Goal: Find specific page/section: Find specific page/section

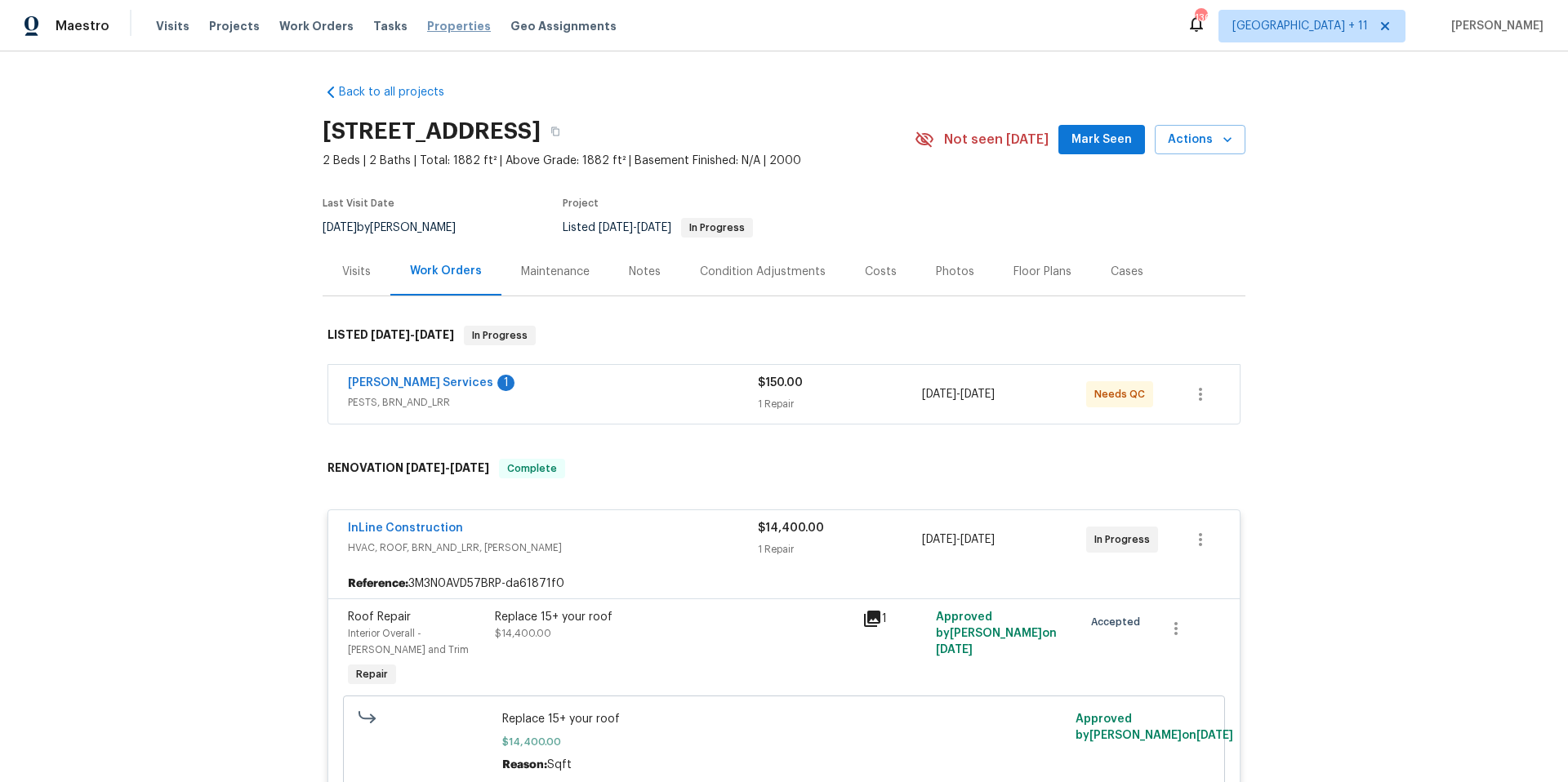
click at [290, 19] on span "Work Orders" at bounding box center [317, 26] width 74 height 17
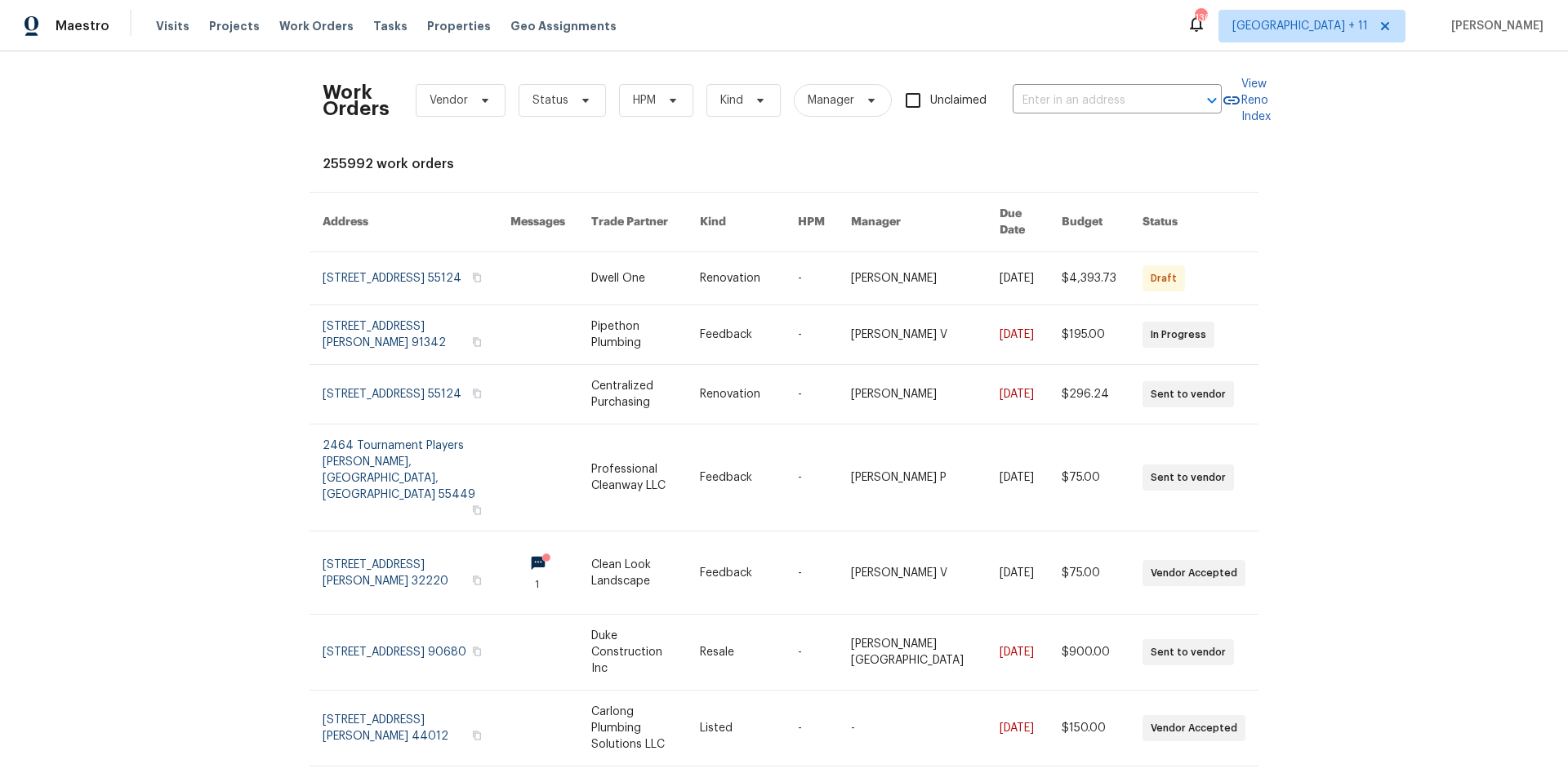
click at [1098, 120] on div "Work Orders Vendor Status HPM Kind Manager Unclaimed ​" at bounding box center [772, 100] width 899 height 72
click at [1091, 99] on input "text" at bounding box center [1094, 101] width 163 height 26
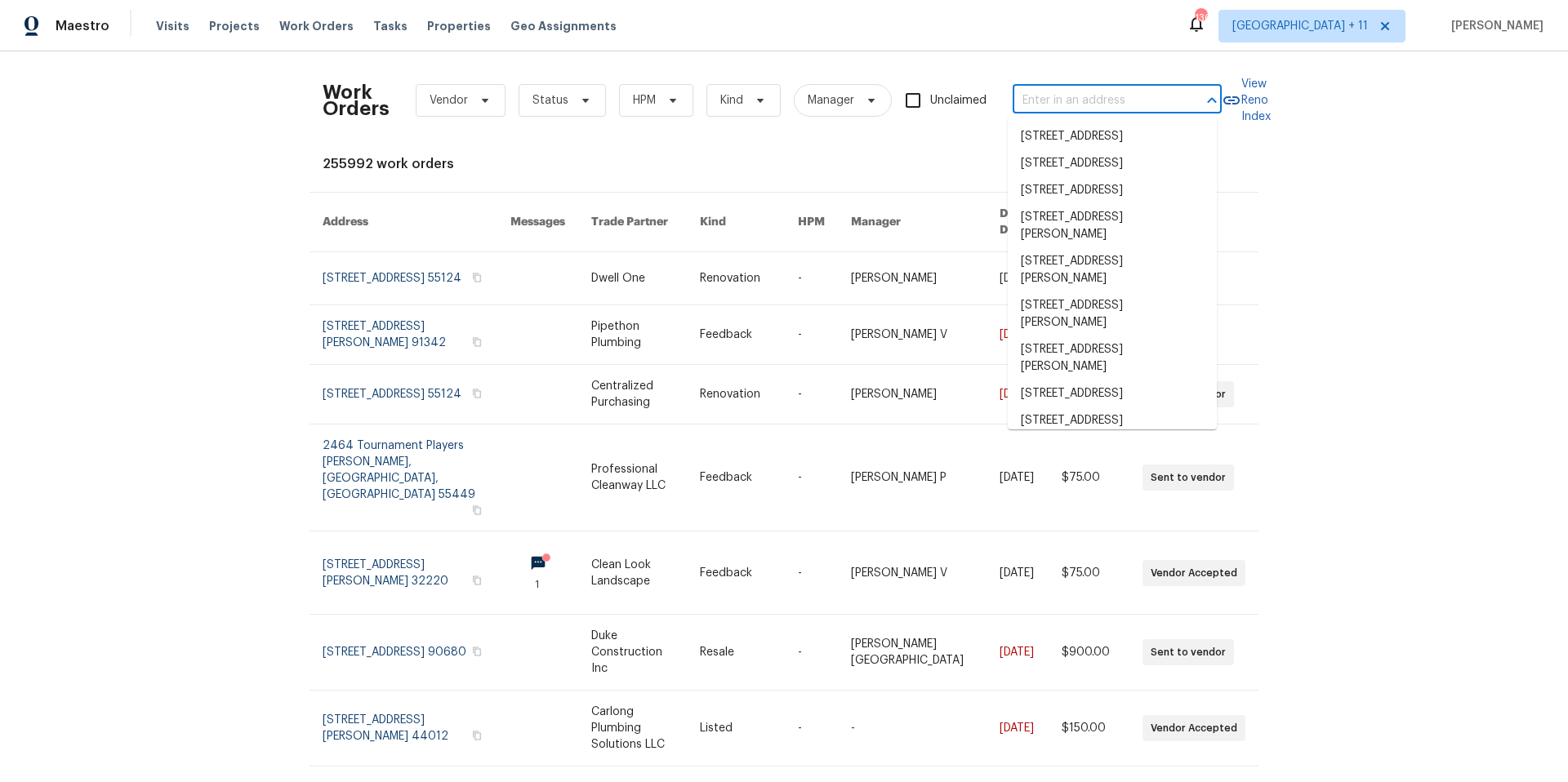
type input "8"
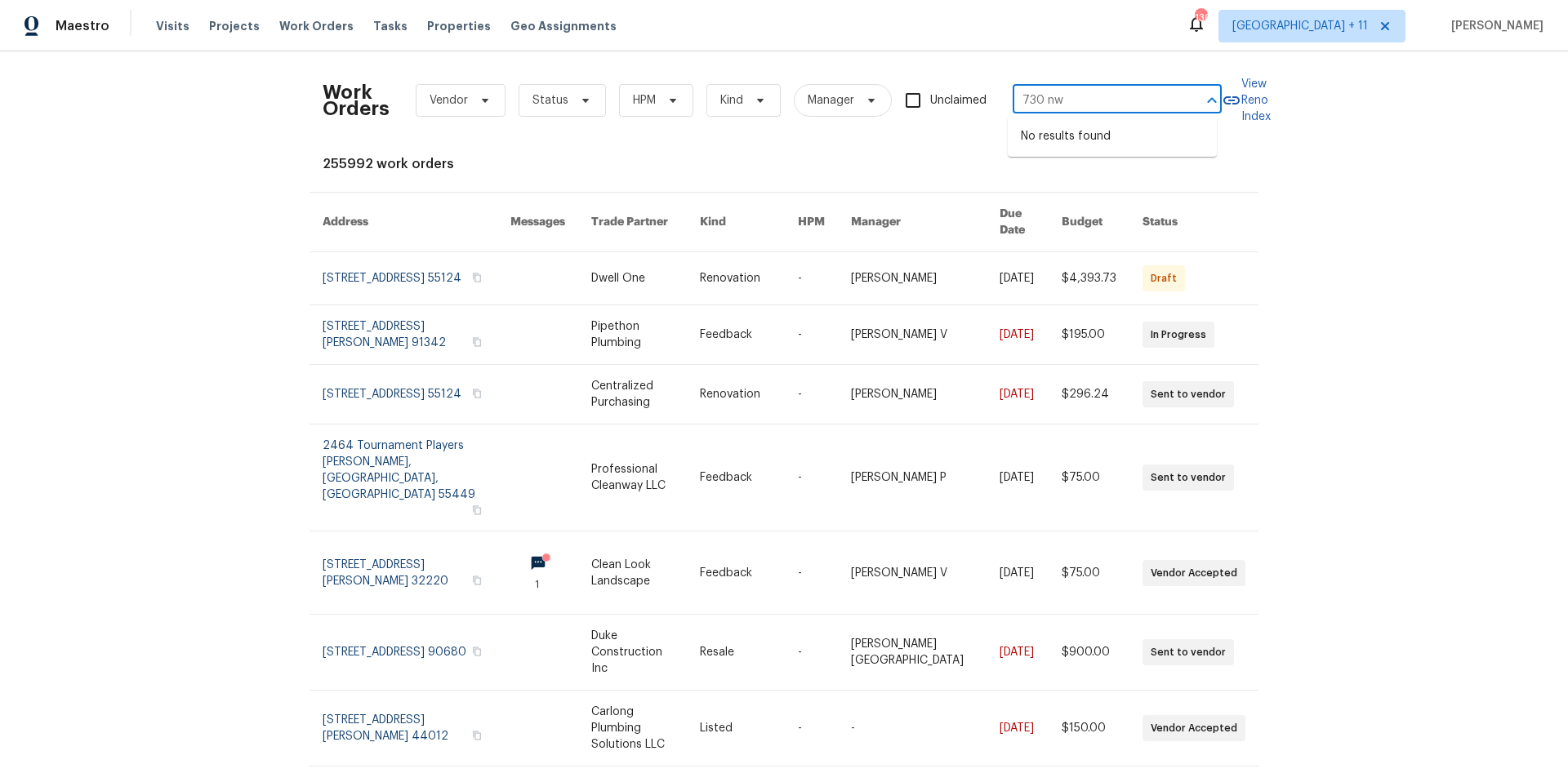
type input "730 nw"
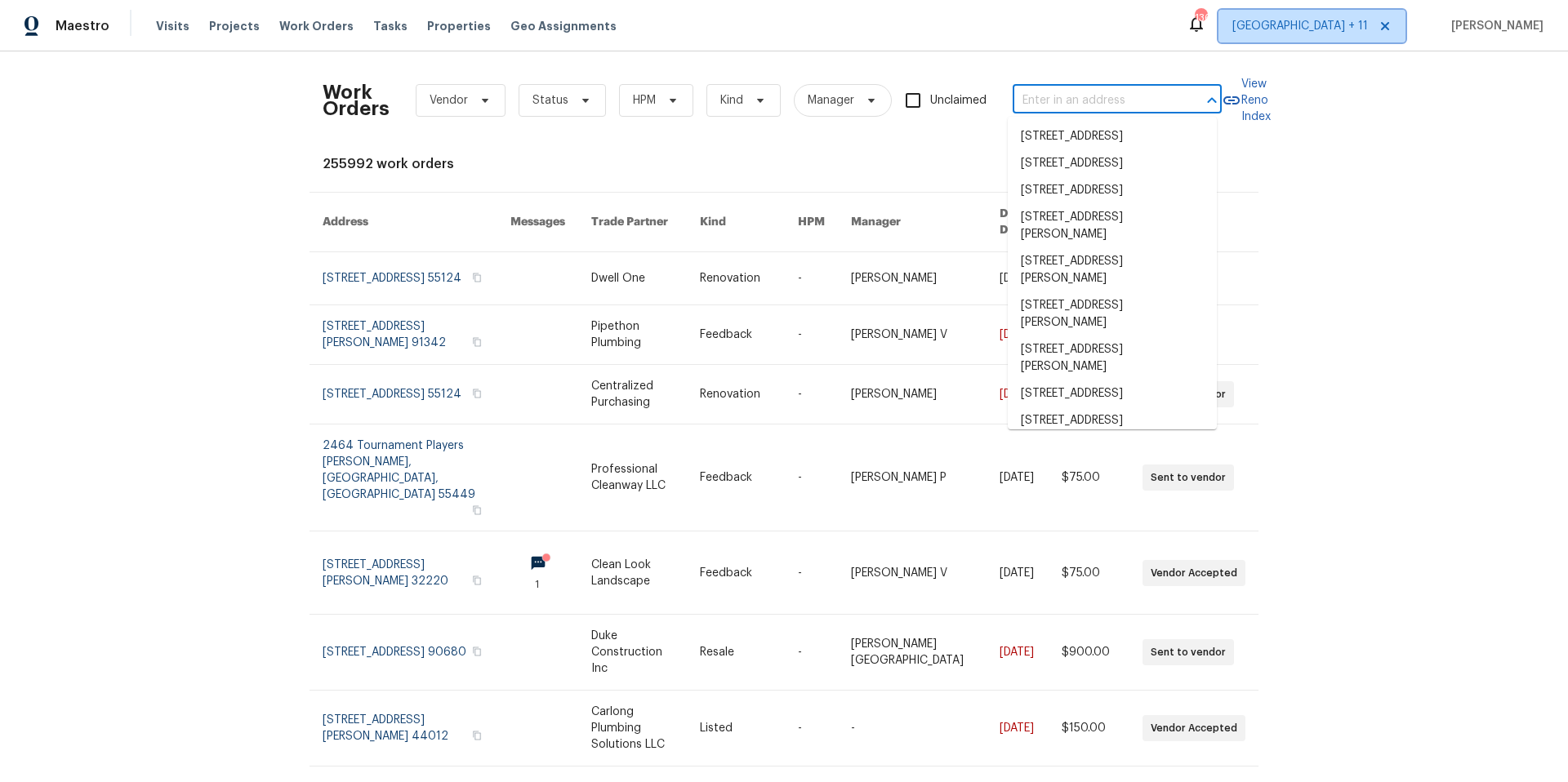
click at [1316, 27] on span "[GEOGRAPHIC_DATA] + 11" at bounding box center [1300, 26] width 136 height 17
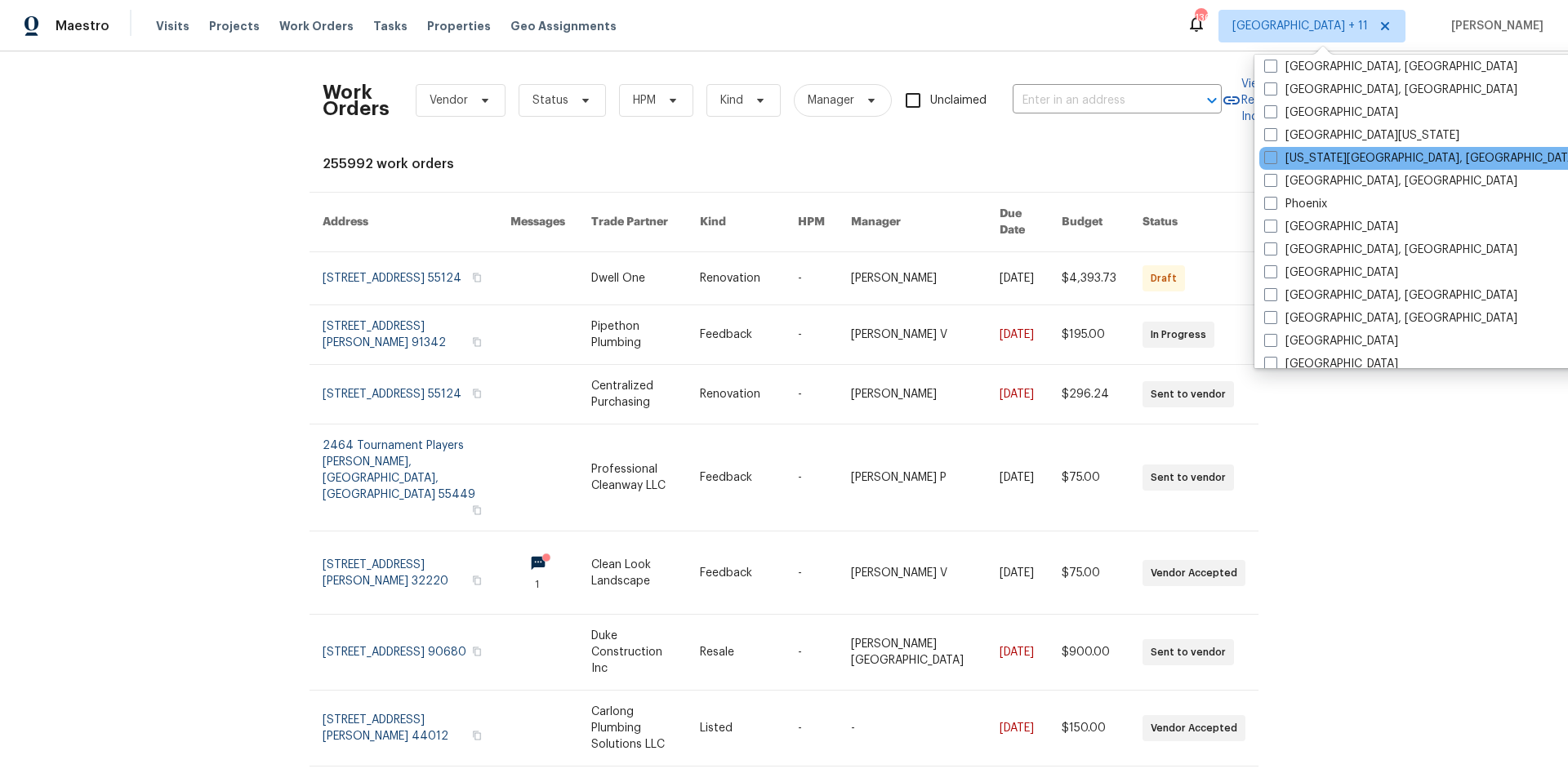
scroll to position [860, 0]
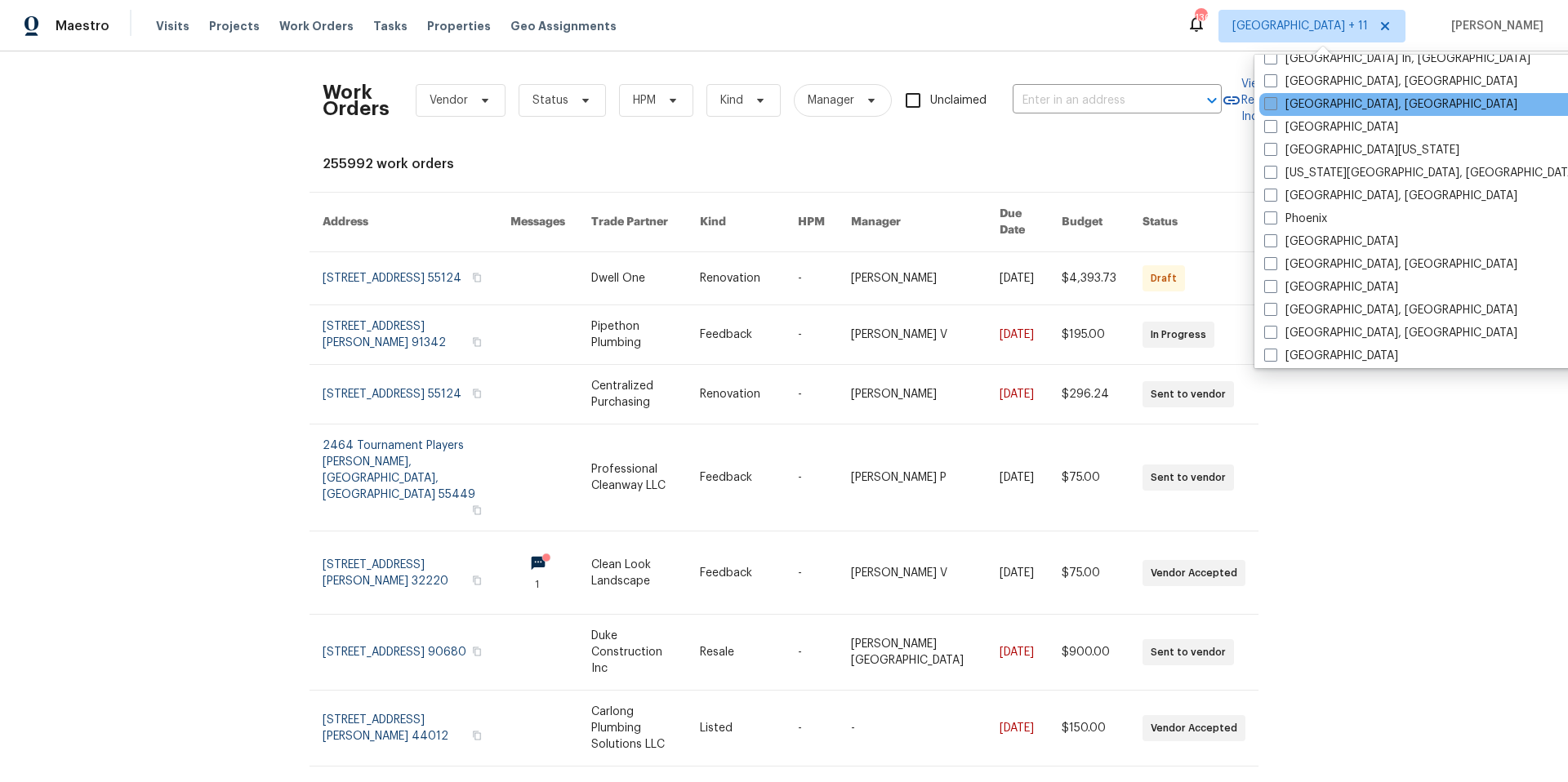
click at [1273, 104] on span at bounding box center [1271, 103] width 13 height 13
click at [1273, 104] on input "[GEOGRAPHIC_DATA], [GEOGRAPHIC_DATA]" at bounding box center [1269, 101] width 11 height 11
checkbox input "true"
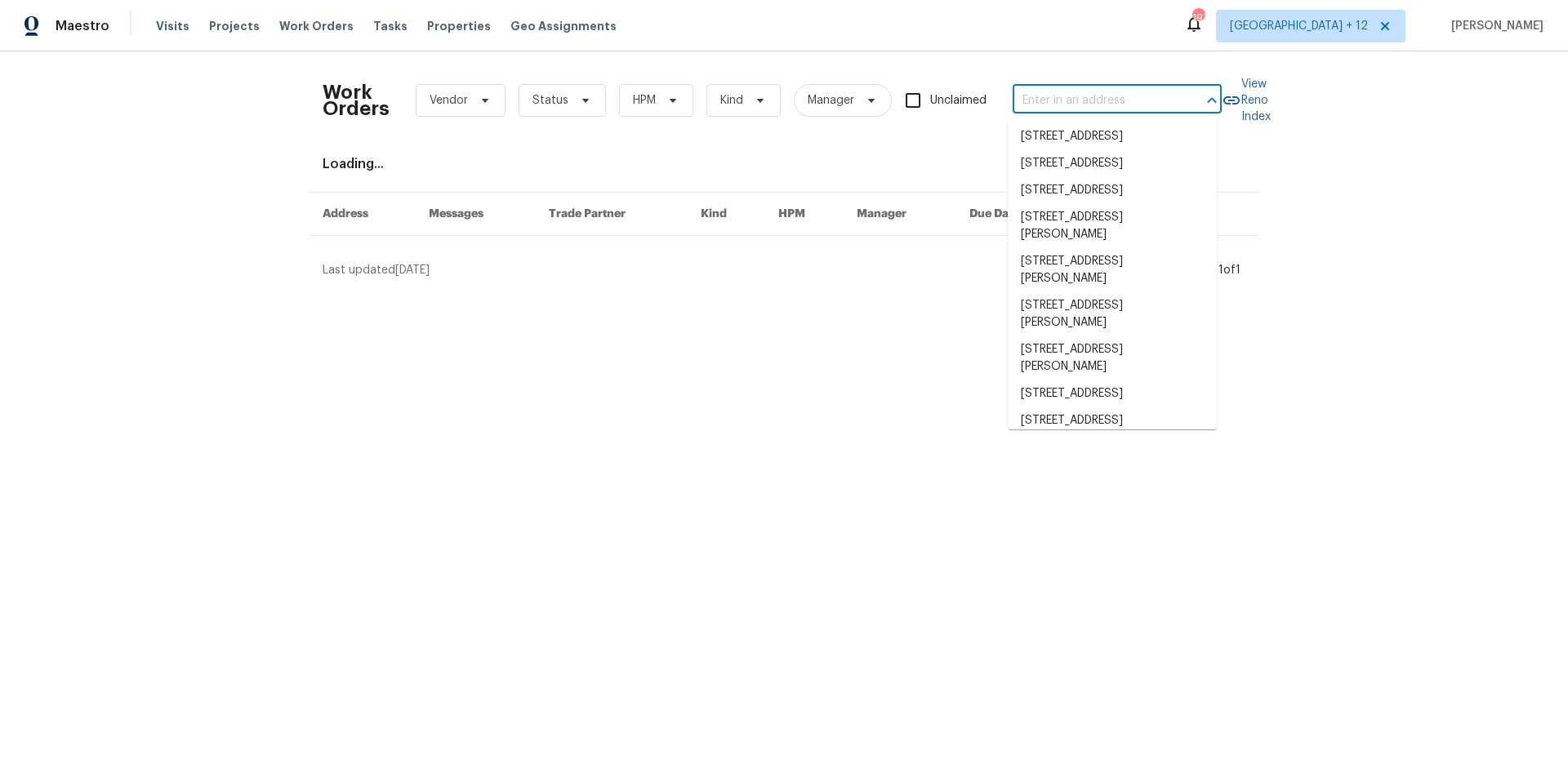
click at [1082, 101] on input "text" at bounding box center [1094, 101] width 163 height 26
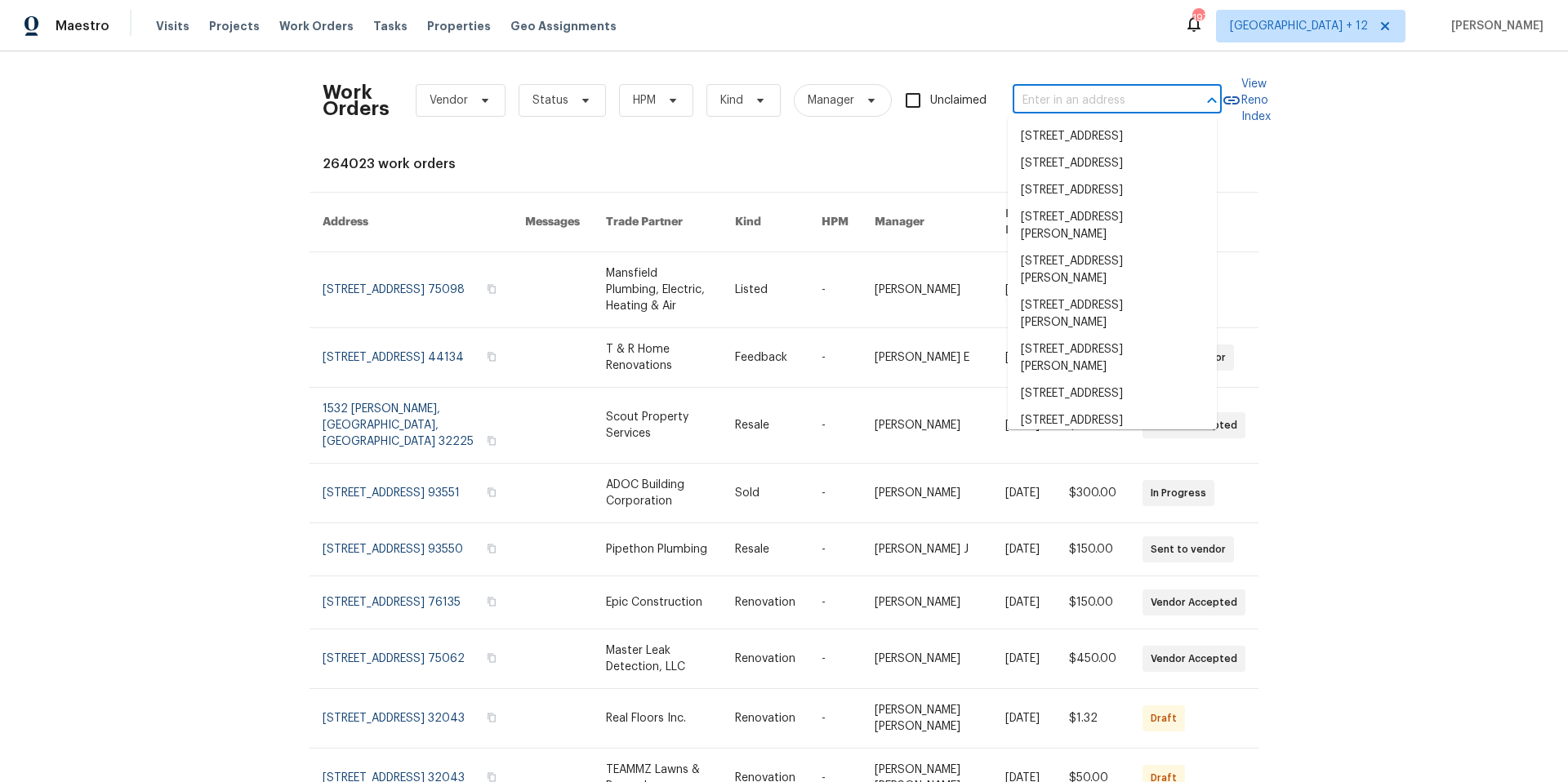
paste input "[STREET_ADDRESS]"
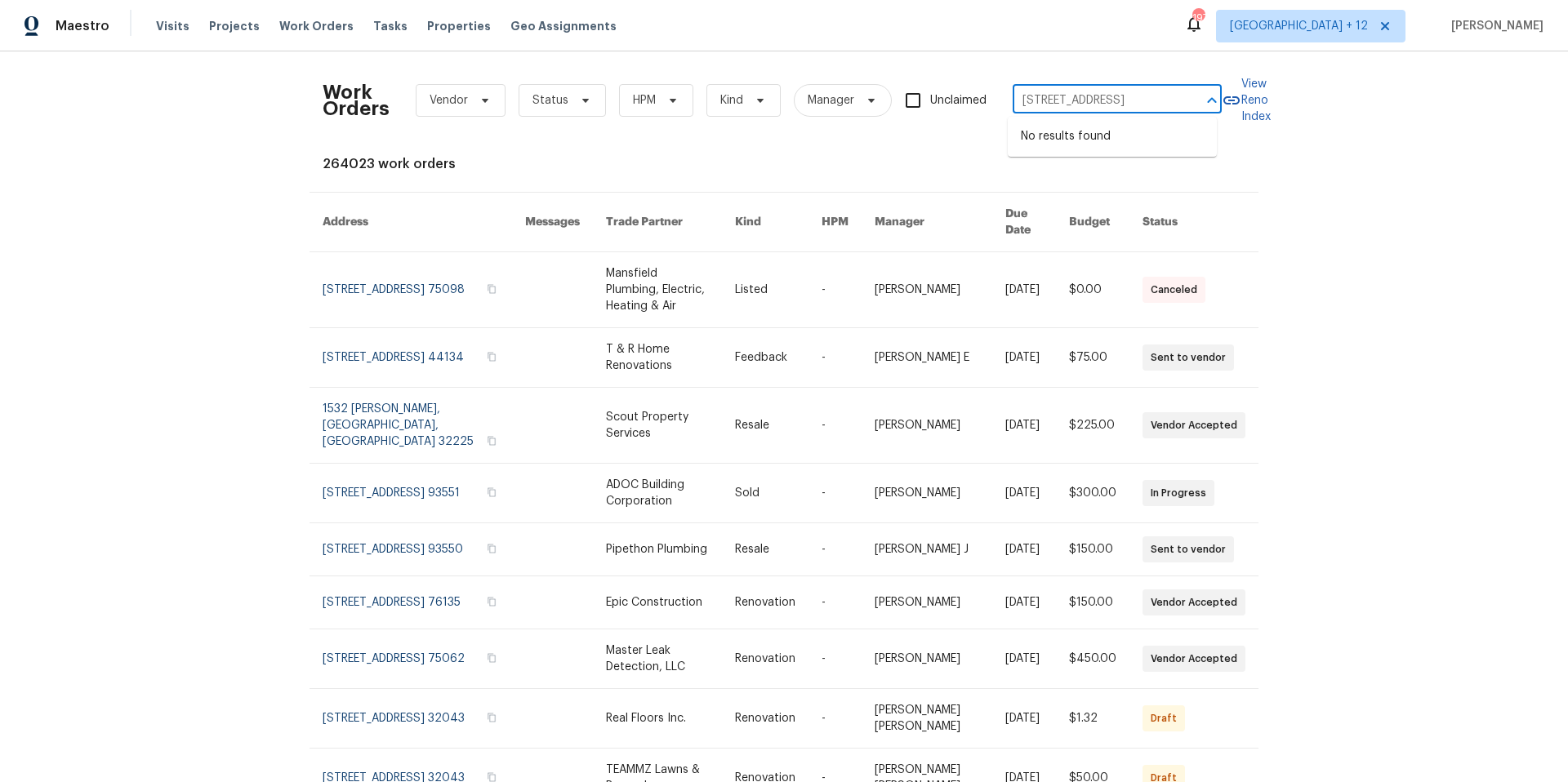
drag, startPoint x: 1034, startPoint y: 97, endPoint x: 1302, endPoint y: 98, distance: 268.0
click at [1302, 98] on div "Work Orders Vendor Status HPM Kind Manager Unclaimed [STREET_ADDRESS] ​ View Re…" at bounding box center [784, 416] width 1568 height 731
type input "730 NW"
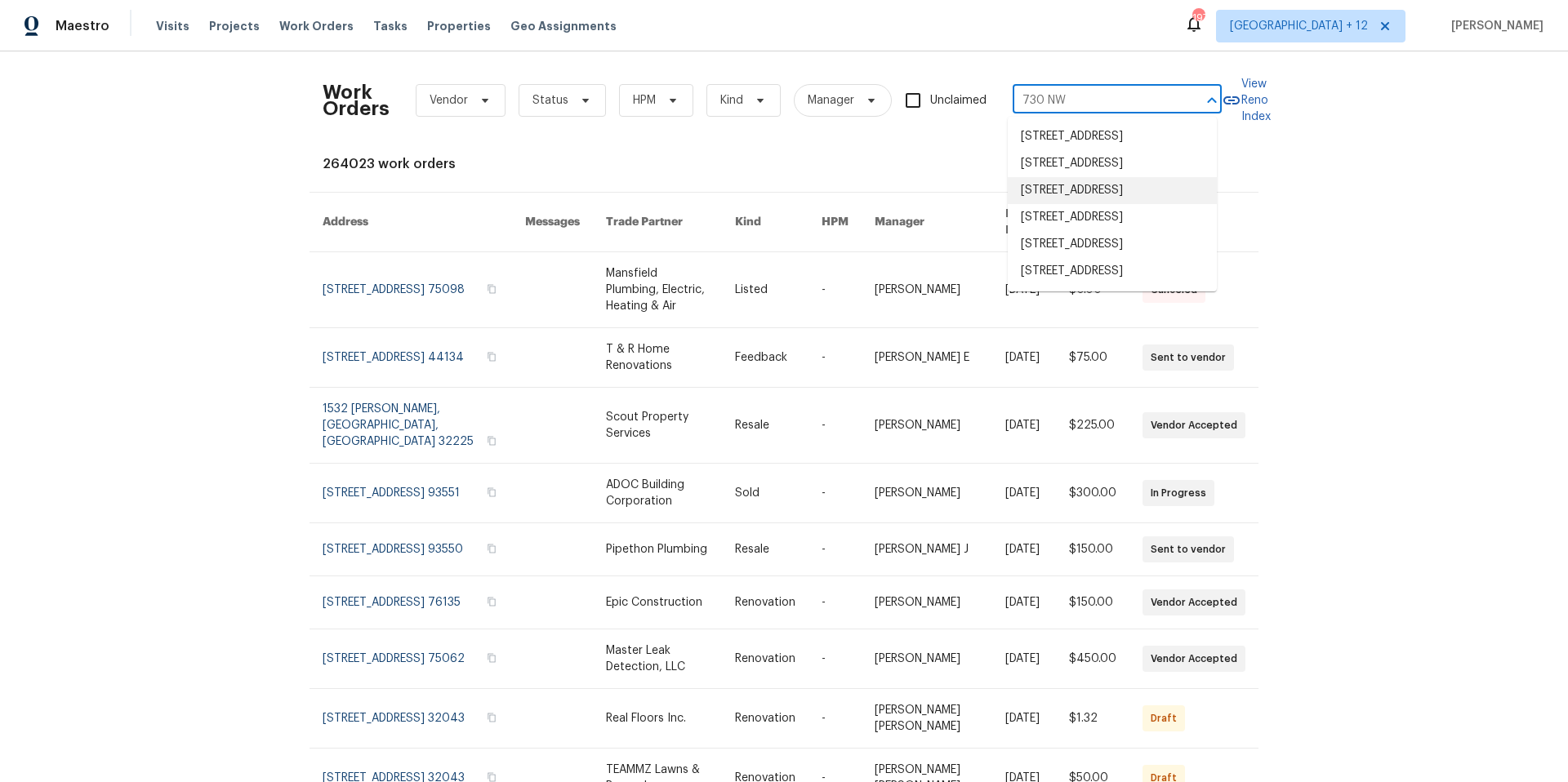
click at [1172, 204] on li "[STREET_ADDRESS]" at bounding box center [1112, 190] width 209 height 27
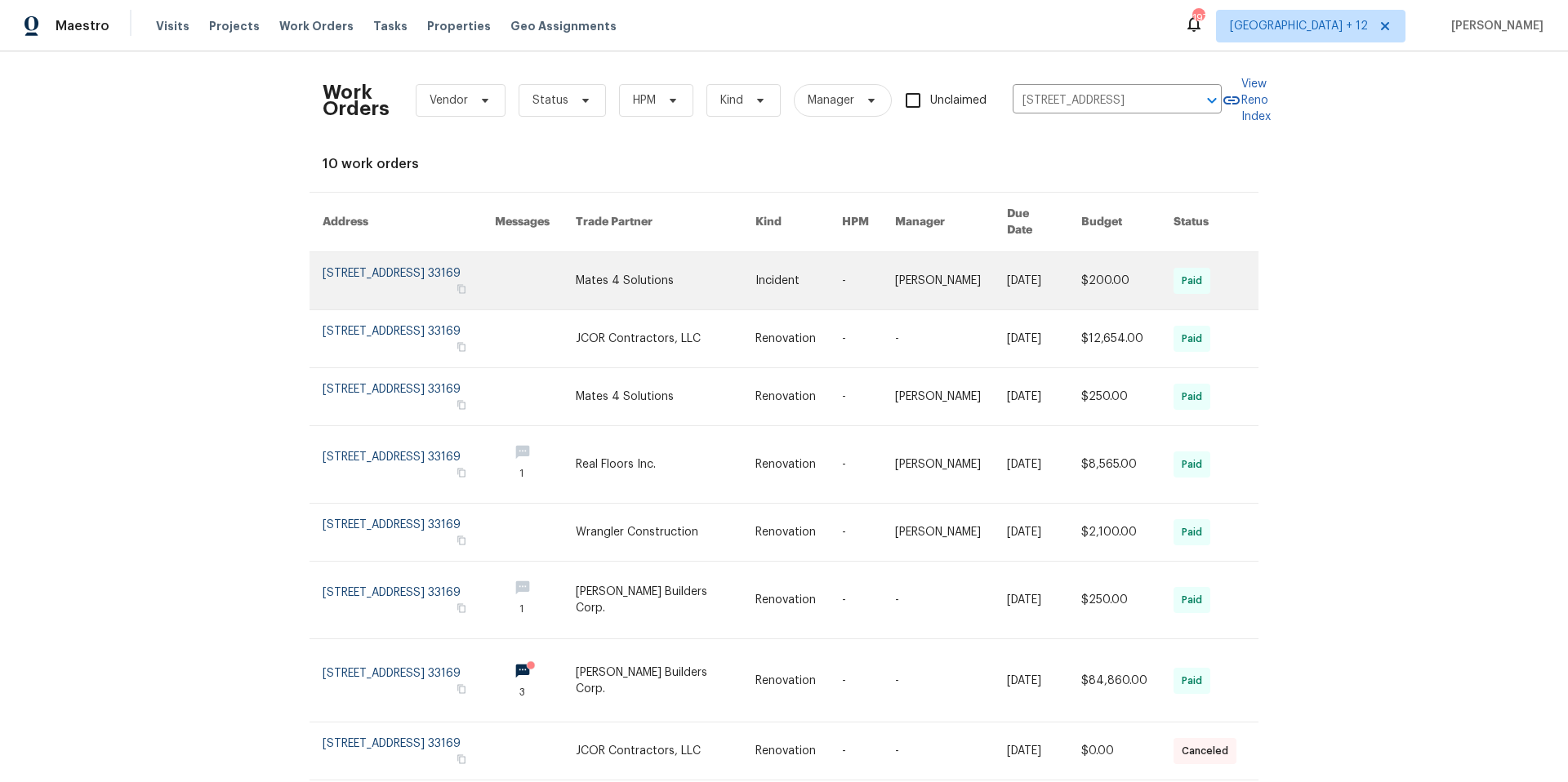
click at [368, 255] on link at bounding box center [409, 281] width 172 height 57
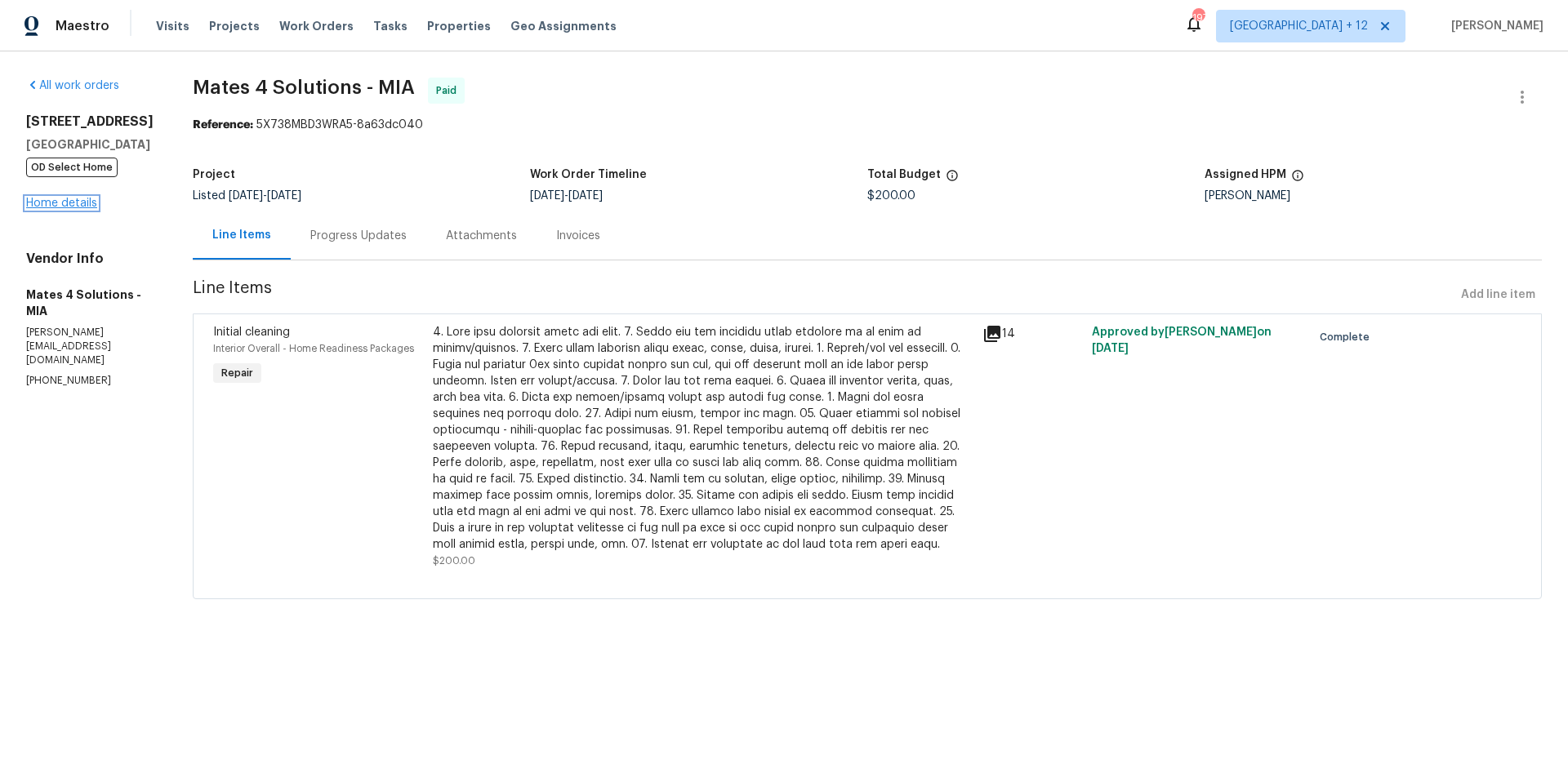
click at [58, 206] on link "Home details" at bounding box center [62, 204] width 71 height 12
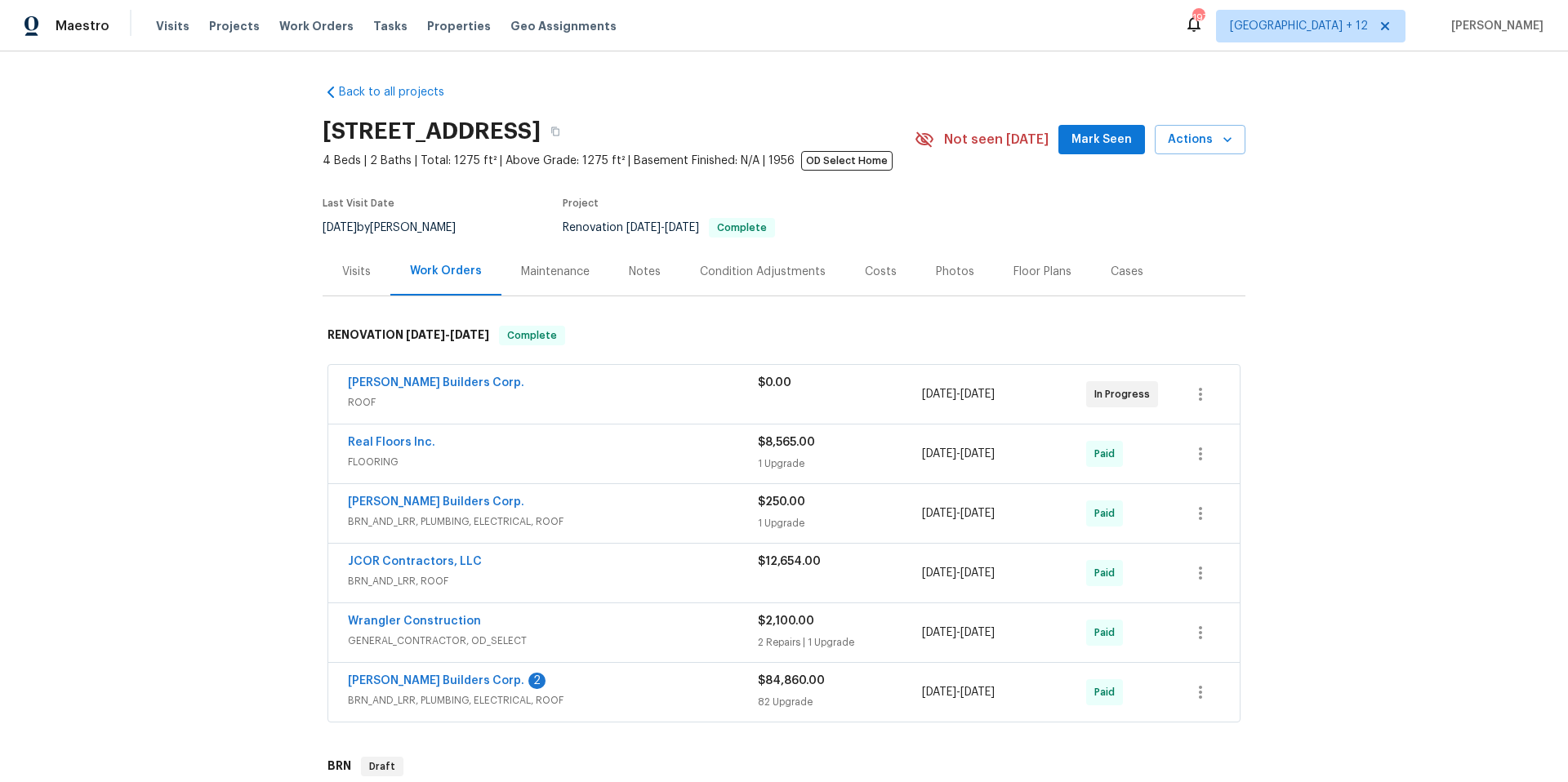
click at [354, 274] on div "Visits" at bounding box center [357, 272] width 29 height 17
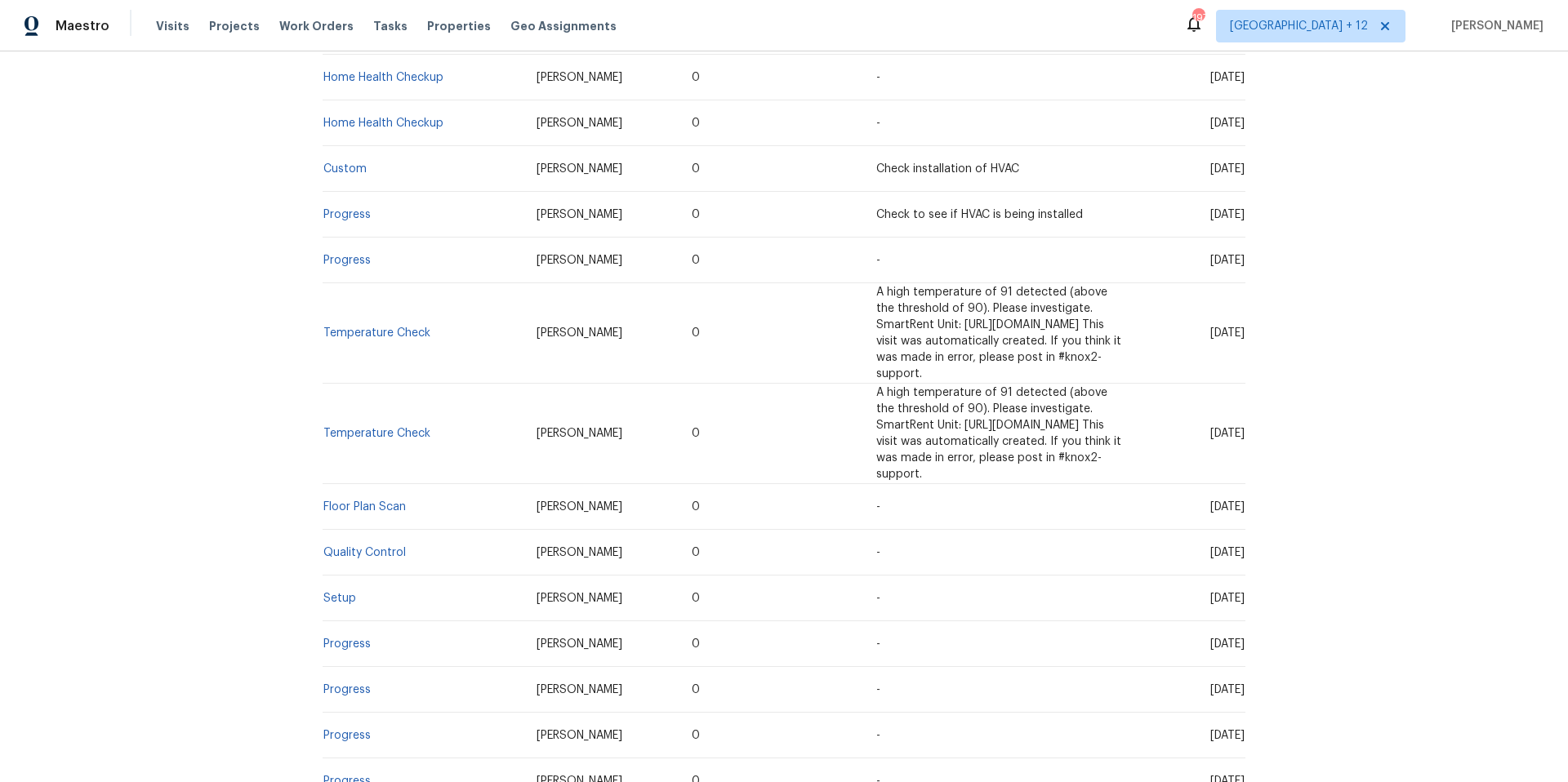
scroll to position [1189, 0]
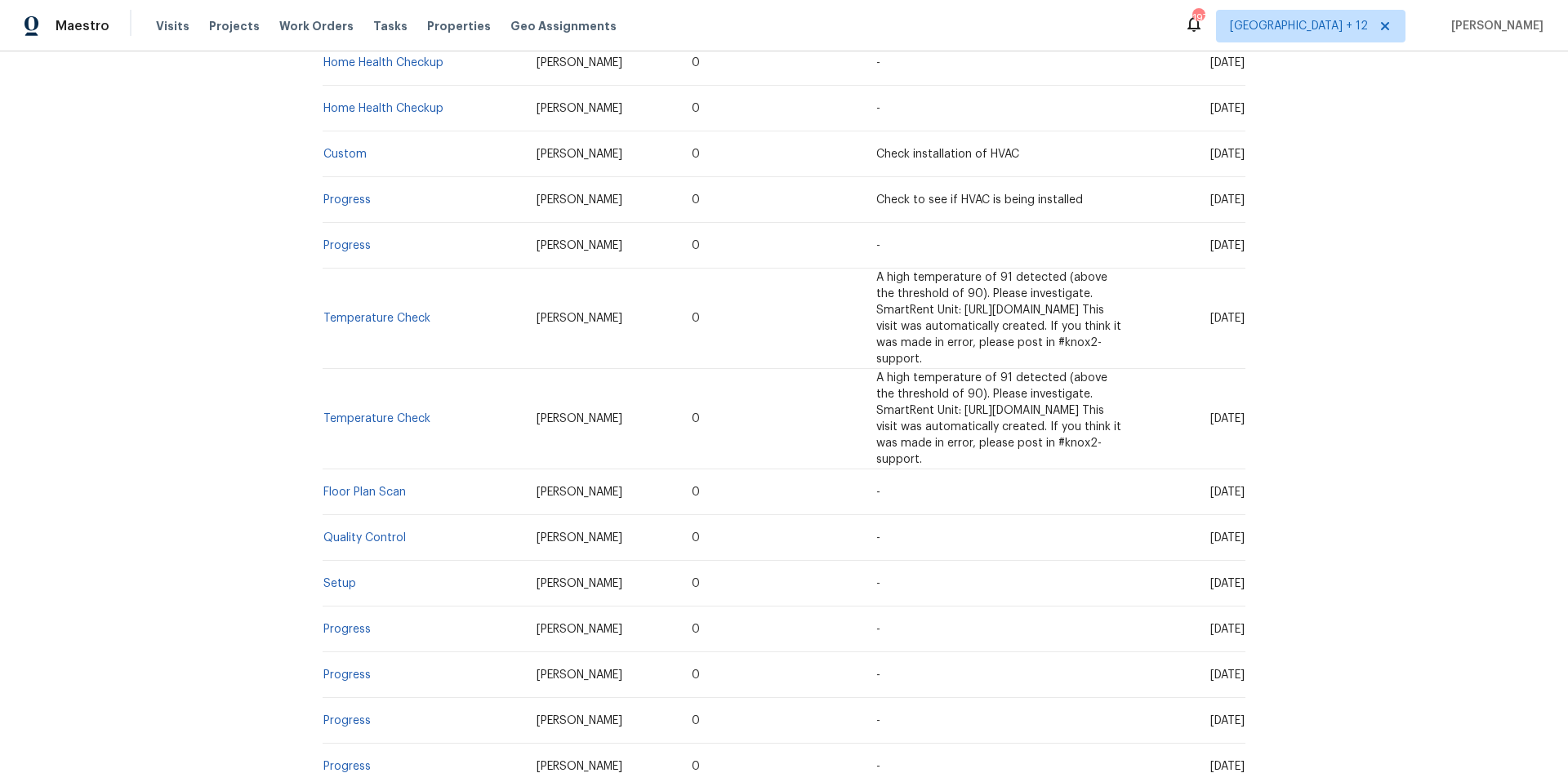
click at [338, 561] on td "Setup" at bounding box center [423, 583] width 201 height 46
click at [337, 578] on link "Setup" at bounding box center [339, 584] width 32 height 12
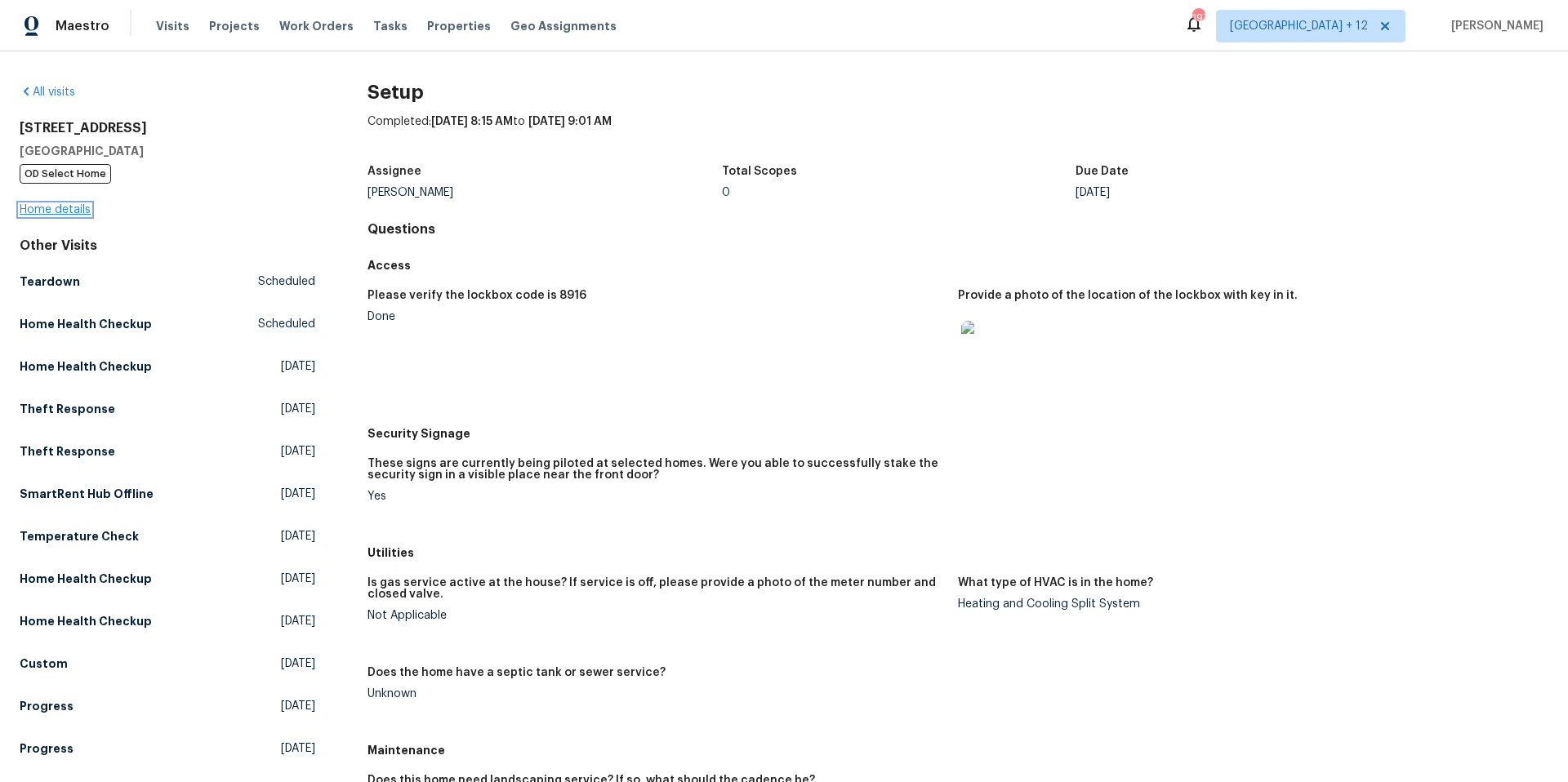
click at [74, 212] on link "Home details" at bounding box center [55, 210] width 71 height 12
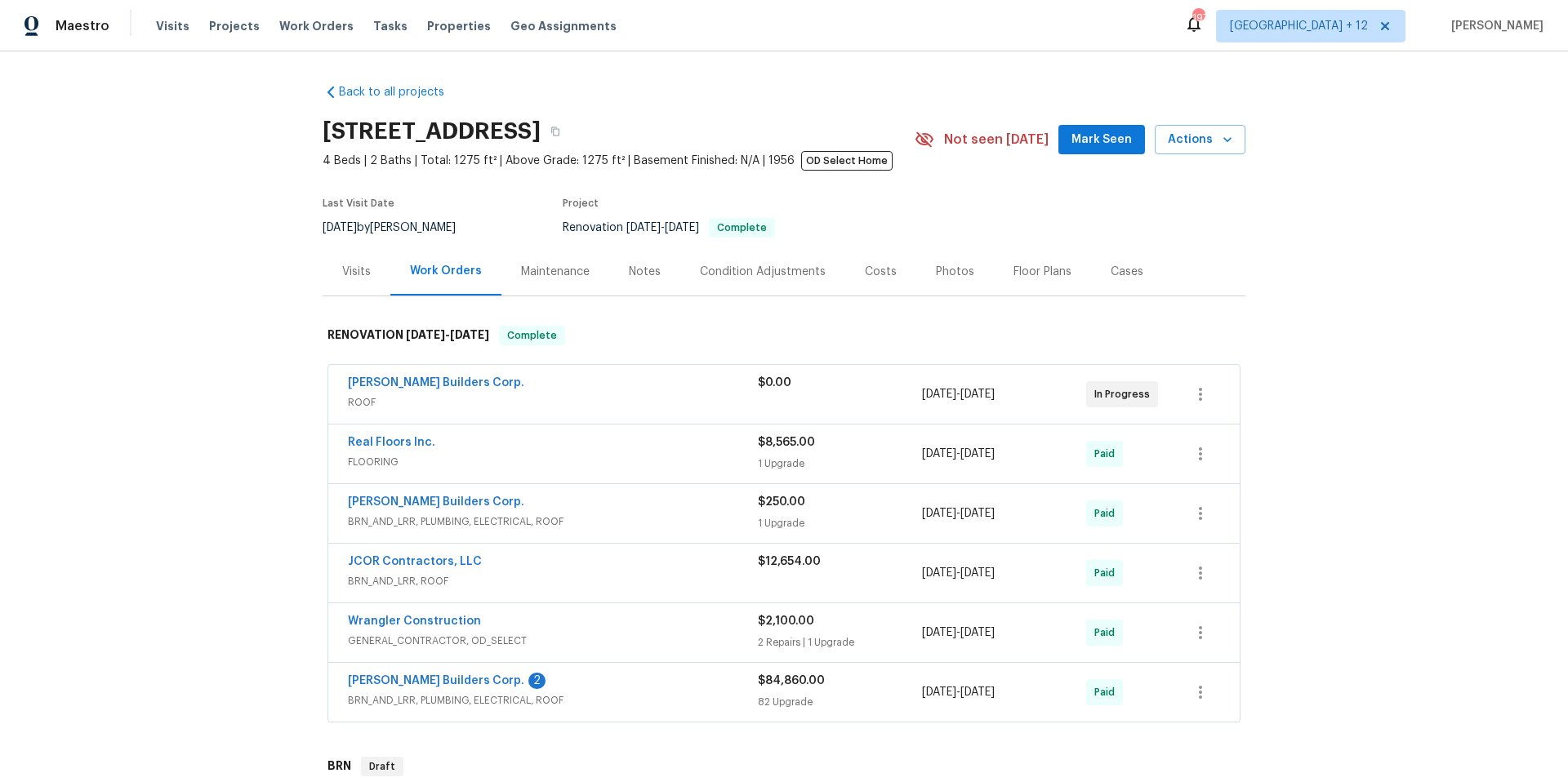
click at [365, 278] on div "Visits" at bounding box center [357, 271] width 68 height 48
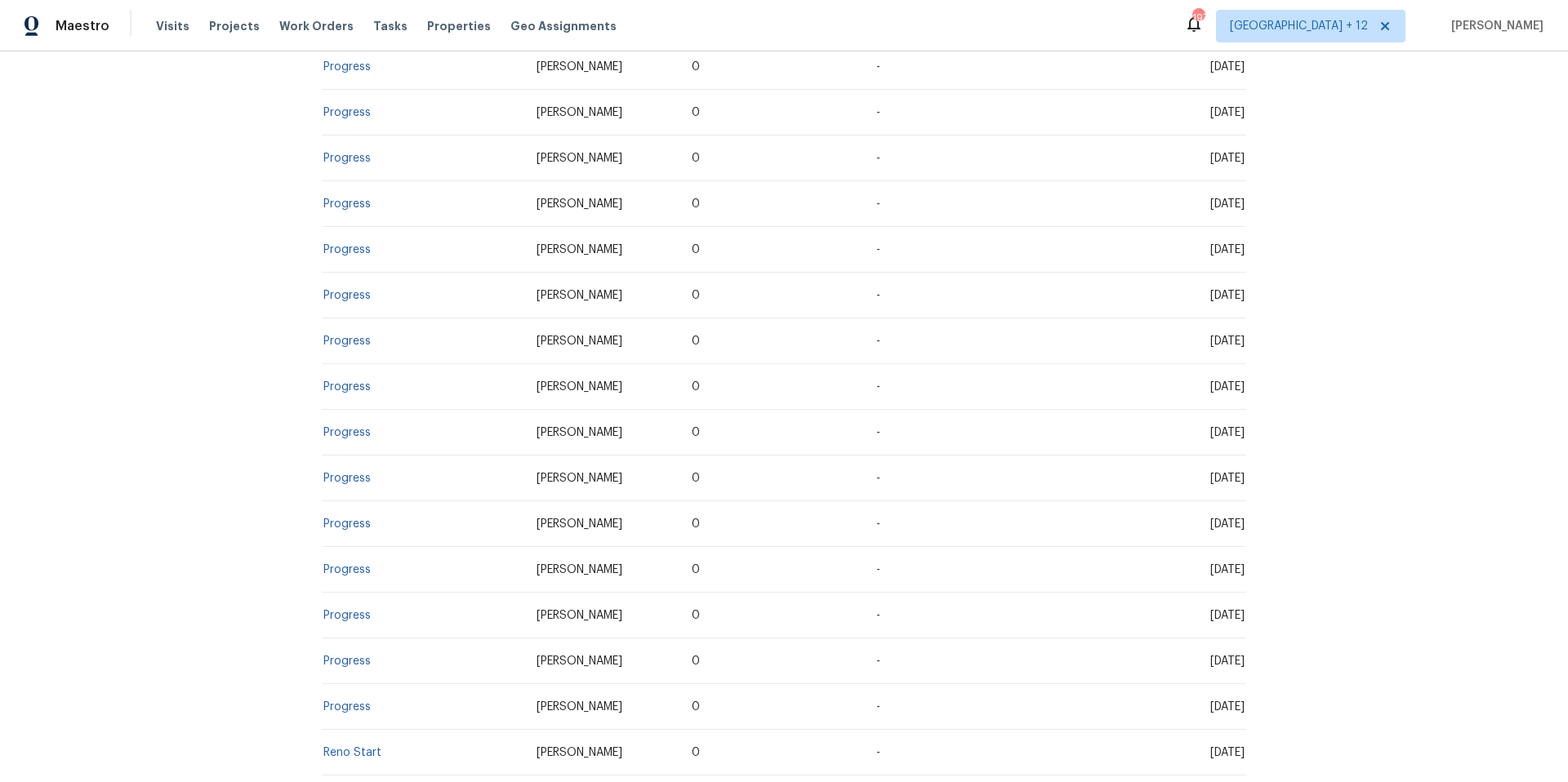
scroll to position [2984, 0]
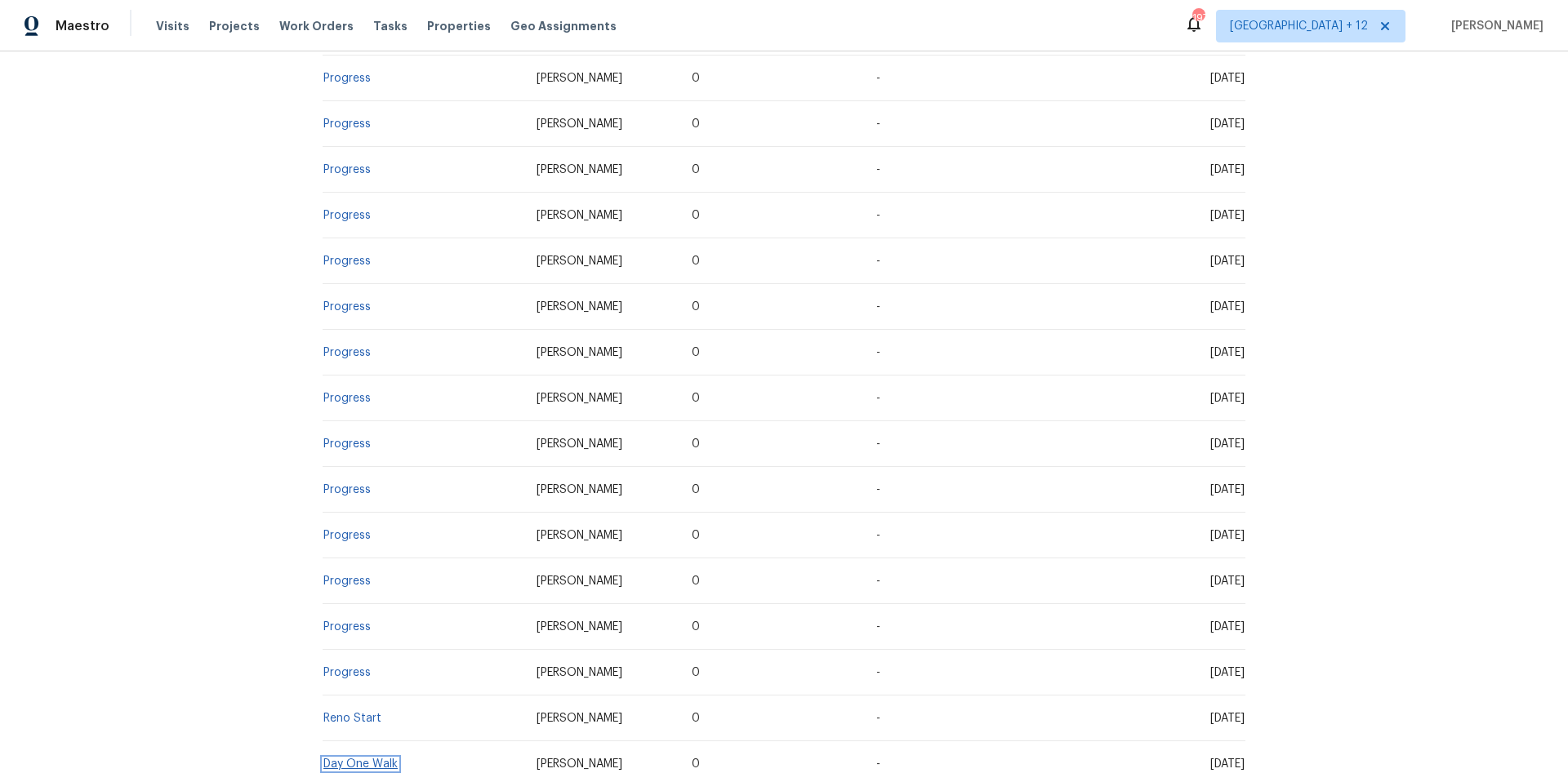
click at [352, 759] on link "Day One Walk" at bounding box center [361, 765] width 74 height 12
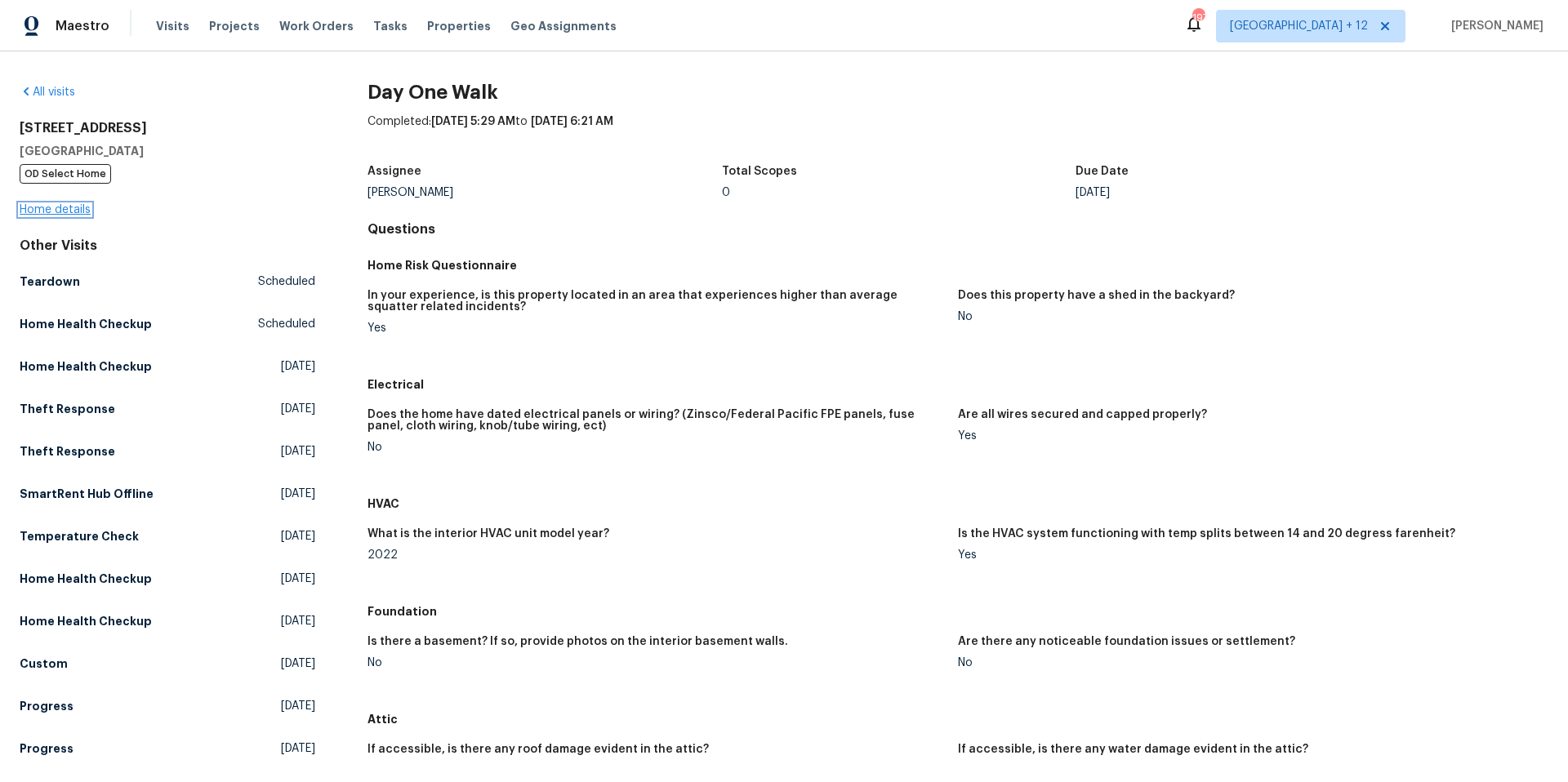
click at [80, 207] on link "Home details" at bounding box center [55, 210] width 71 height 12
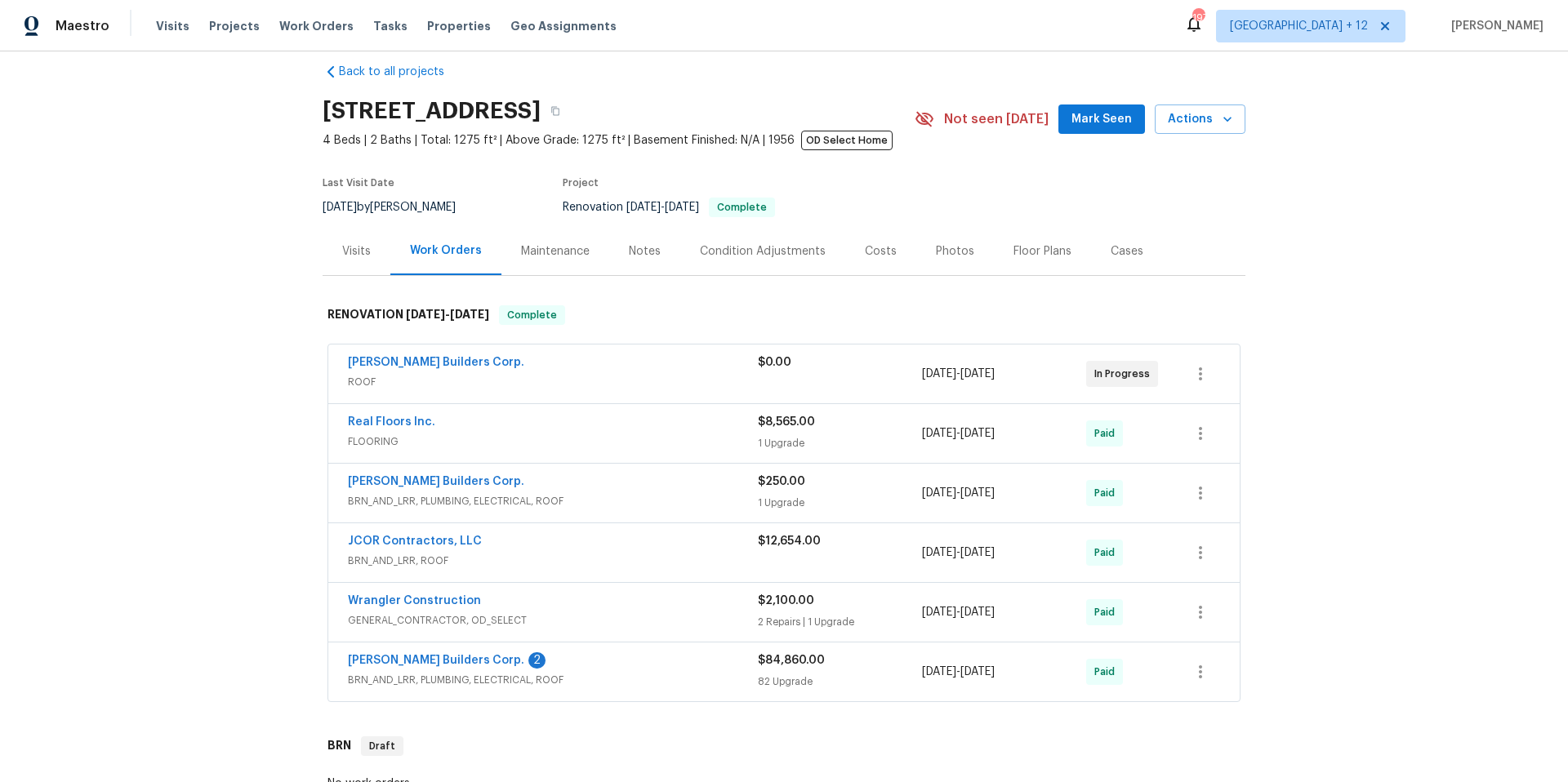
scroll to position [22, 0]
click at [332, 249] on div "Visits" at bounding box center [357, 250] width 68 height 48
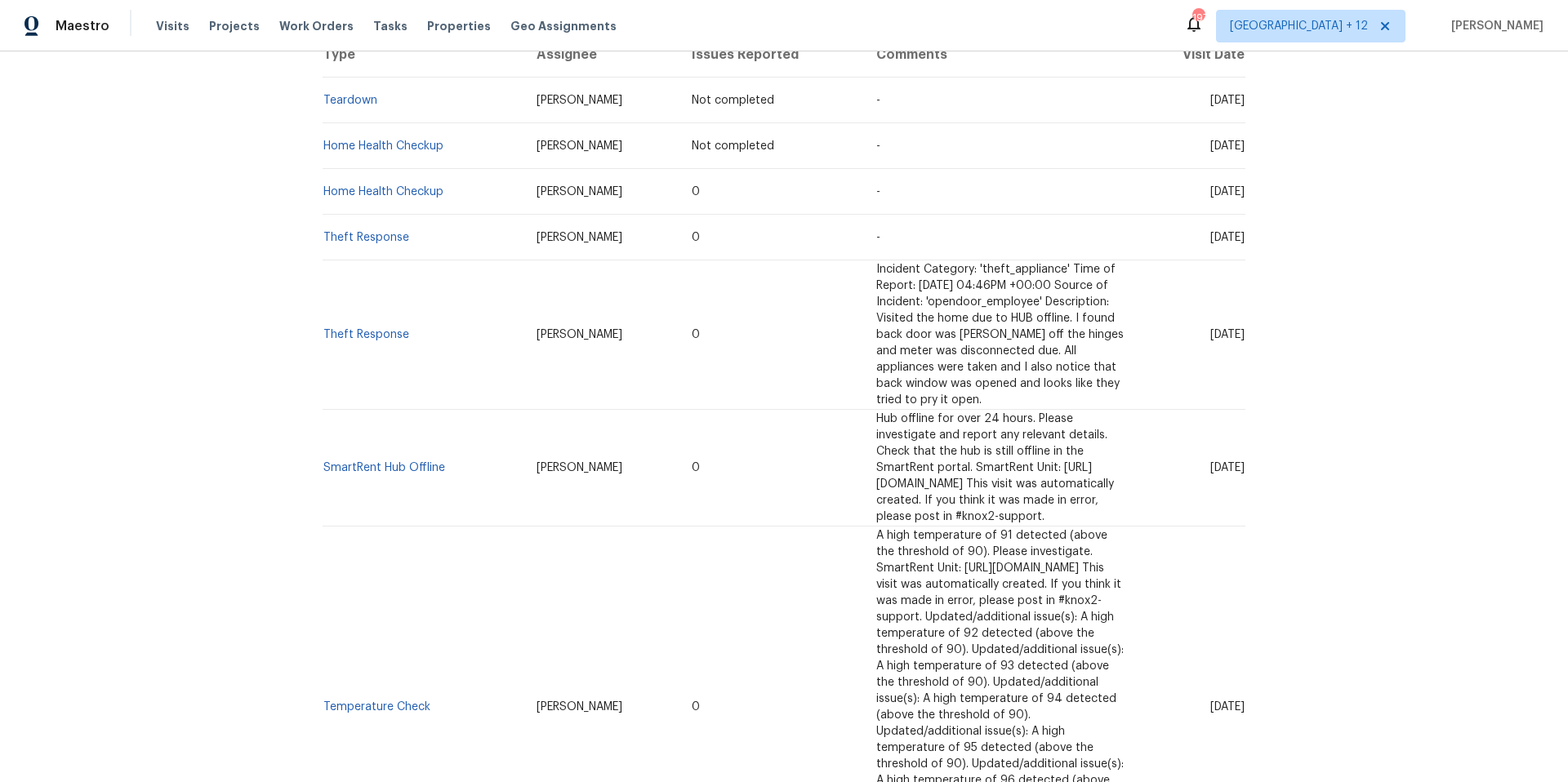
scroll to position [242, 0]
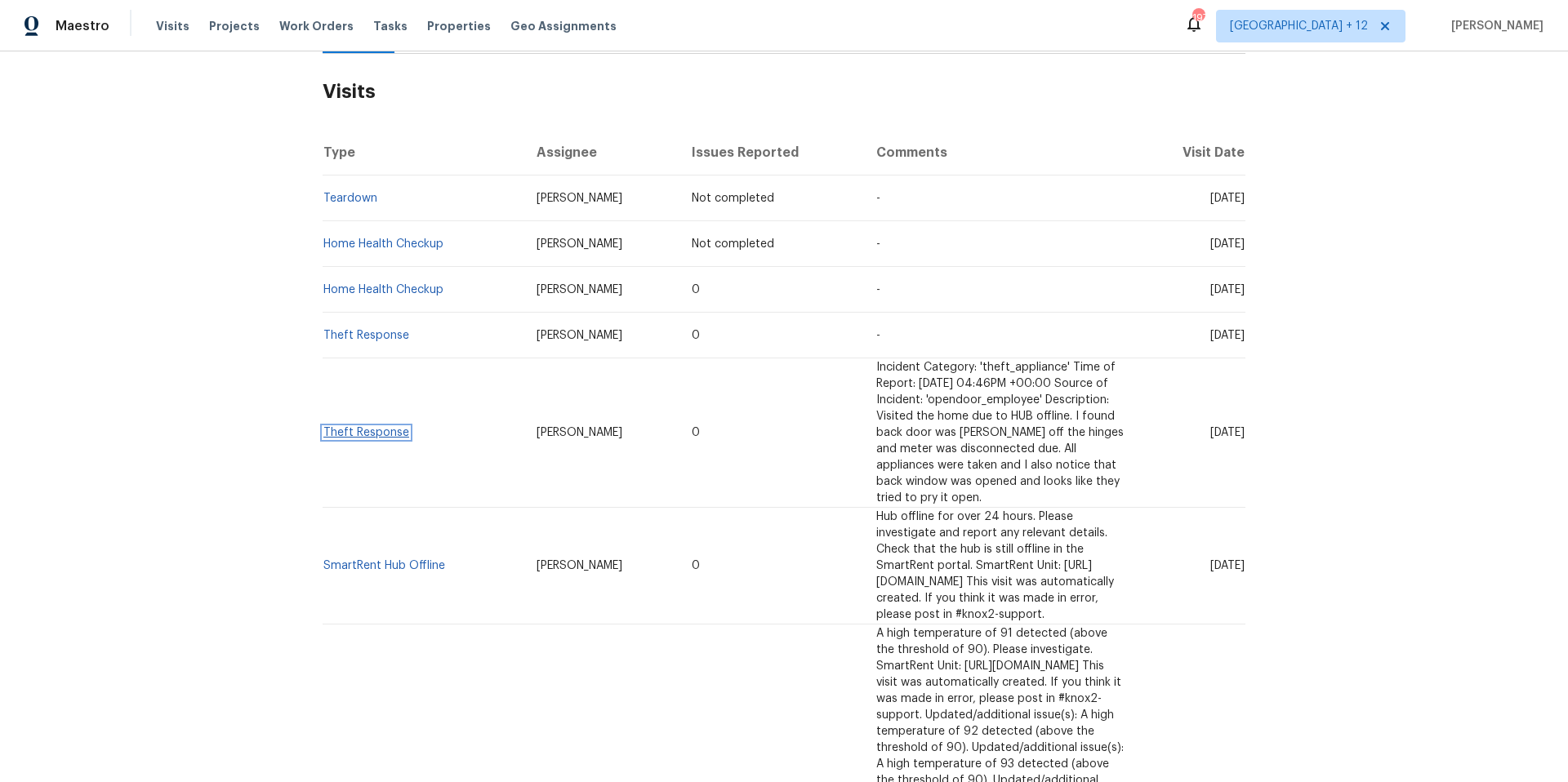
click at [380, 427] on link "Theft Response" at bounding box center [367, 433] width 86 height 12
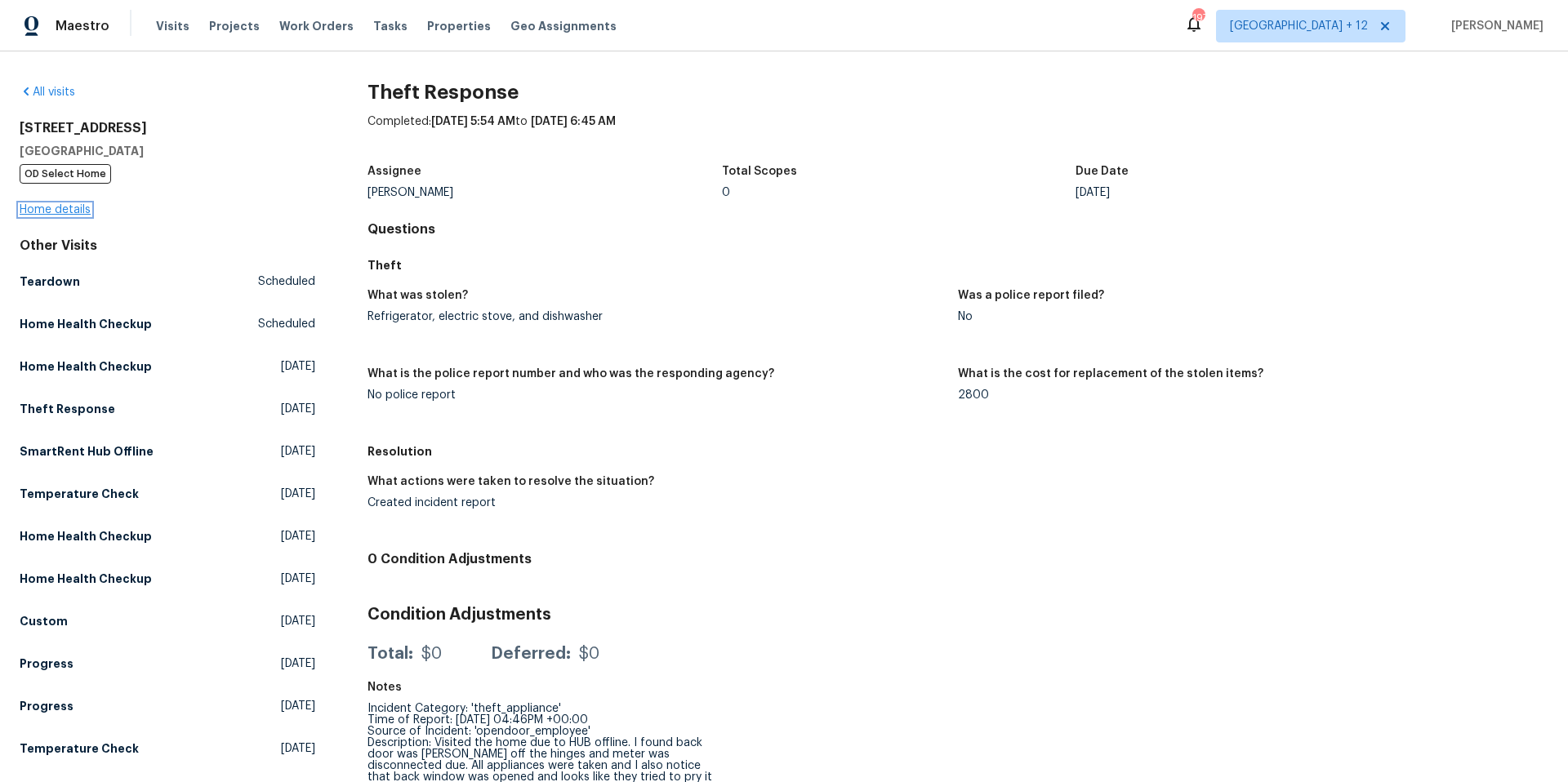
click at [31, 207] on link "Home details" at bounding box center [55, 210] width 71 height 12
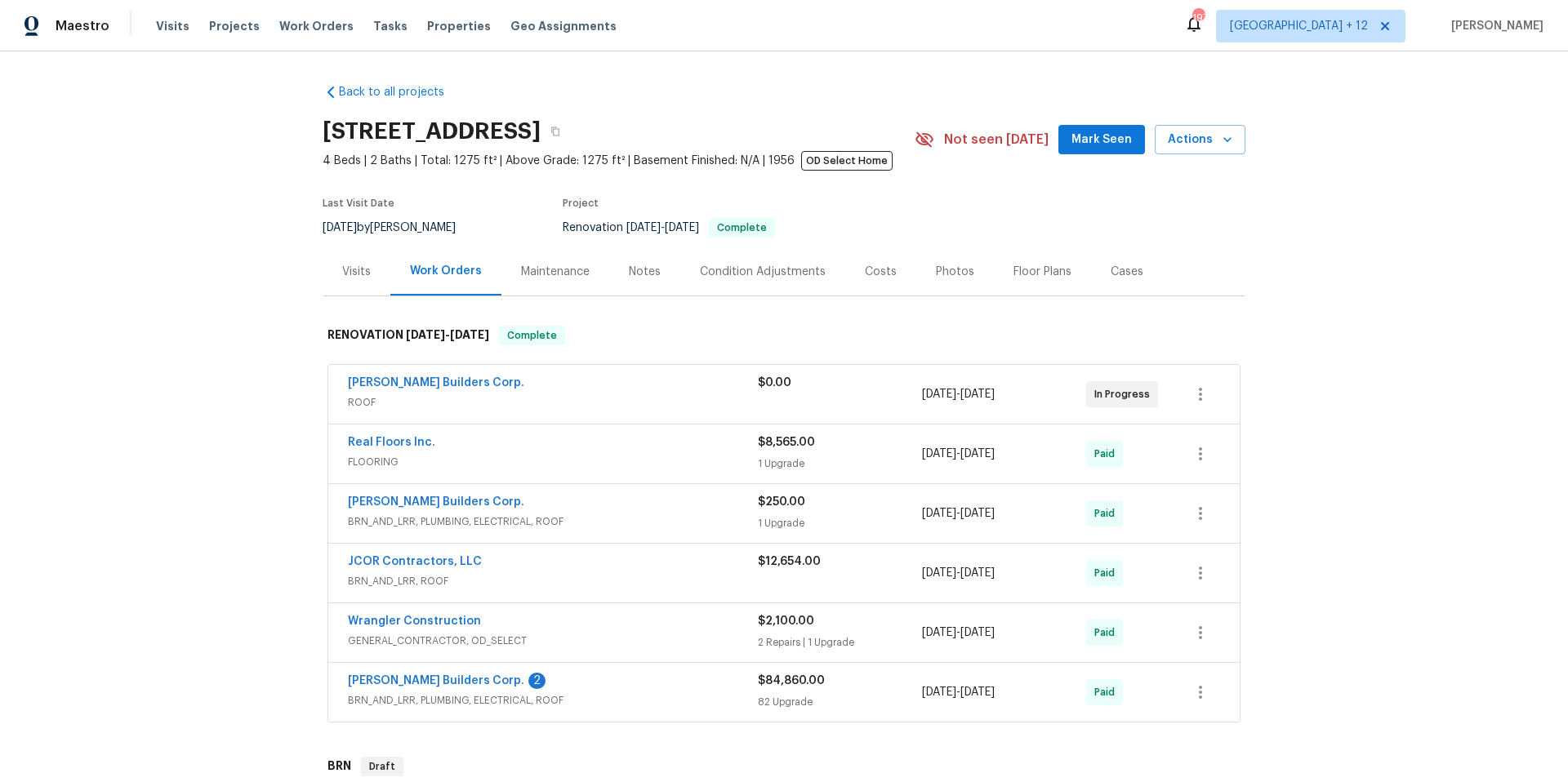
click at [368, 253] on div "Visits" at bounding box center [357, 271] width 68 height 48
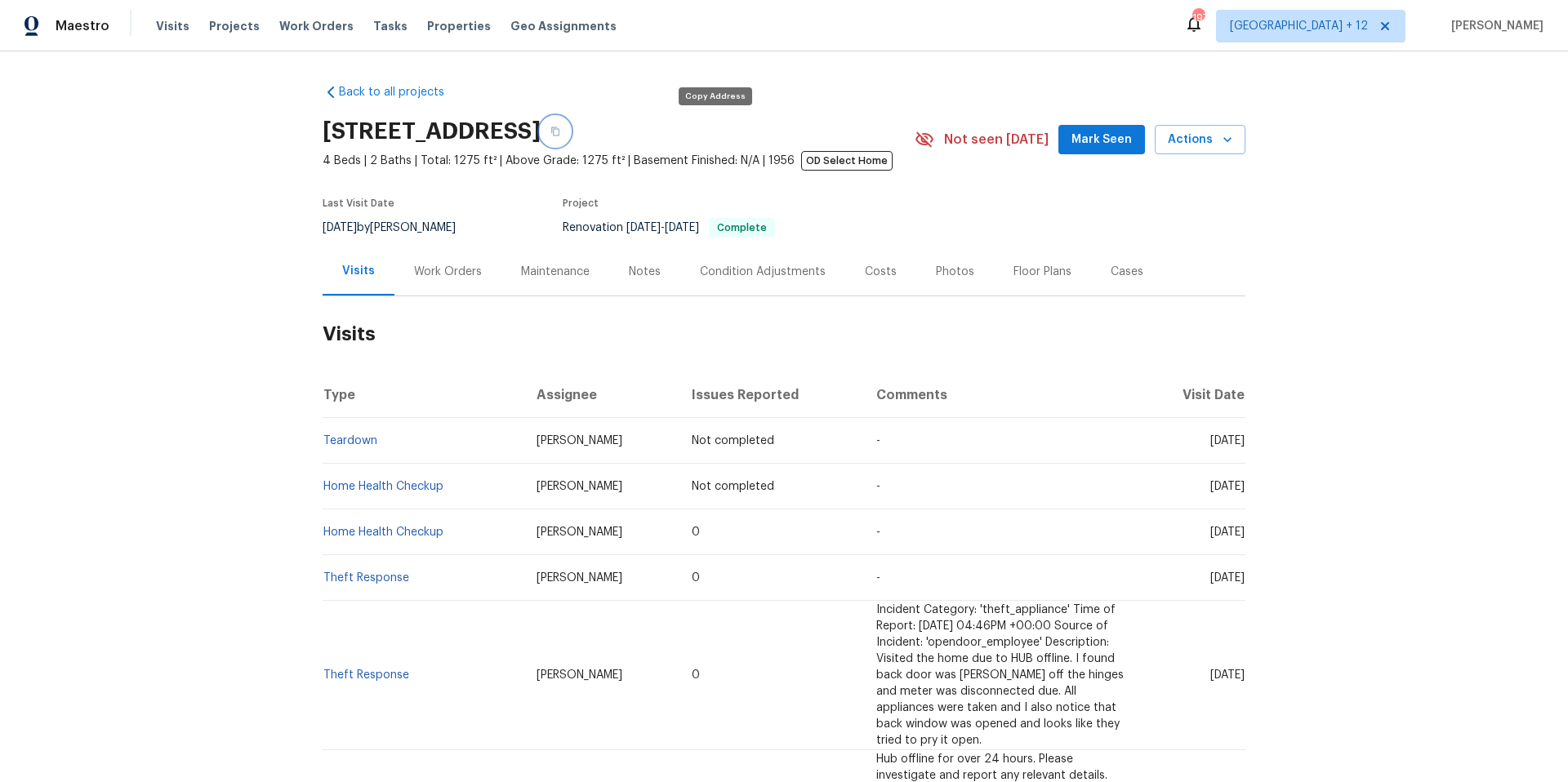
click at [560, 128] on icon "button" at bounding box center [555, 132] width 10 height 10
click at [311, 27] on span "Work Orders" at bounding box center [317, 26] width 74 height 17
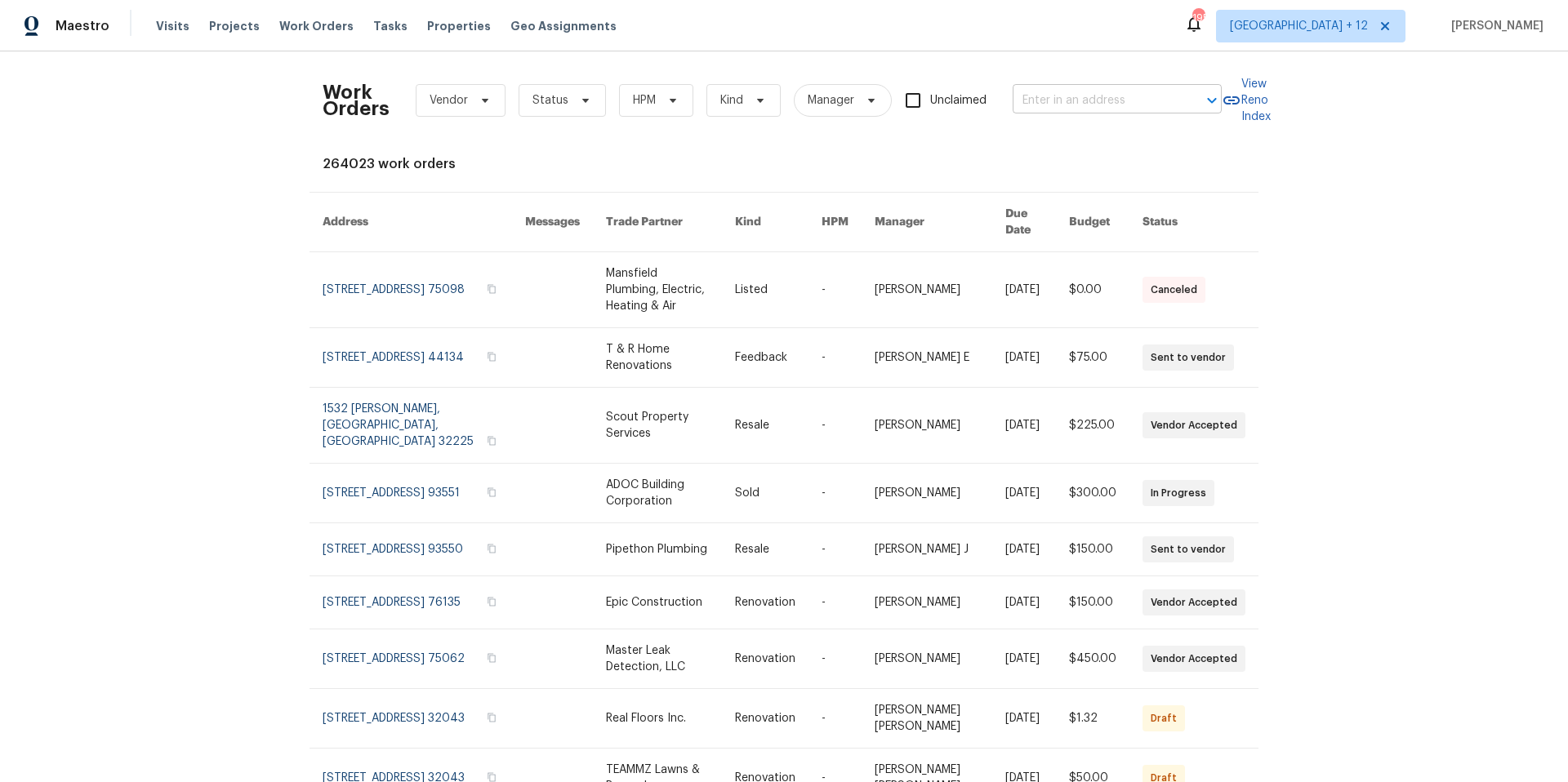
click at [1168, 97] on input "text" at bounding box center [1094, 101] width 163 height 26
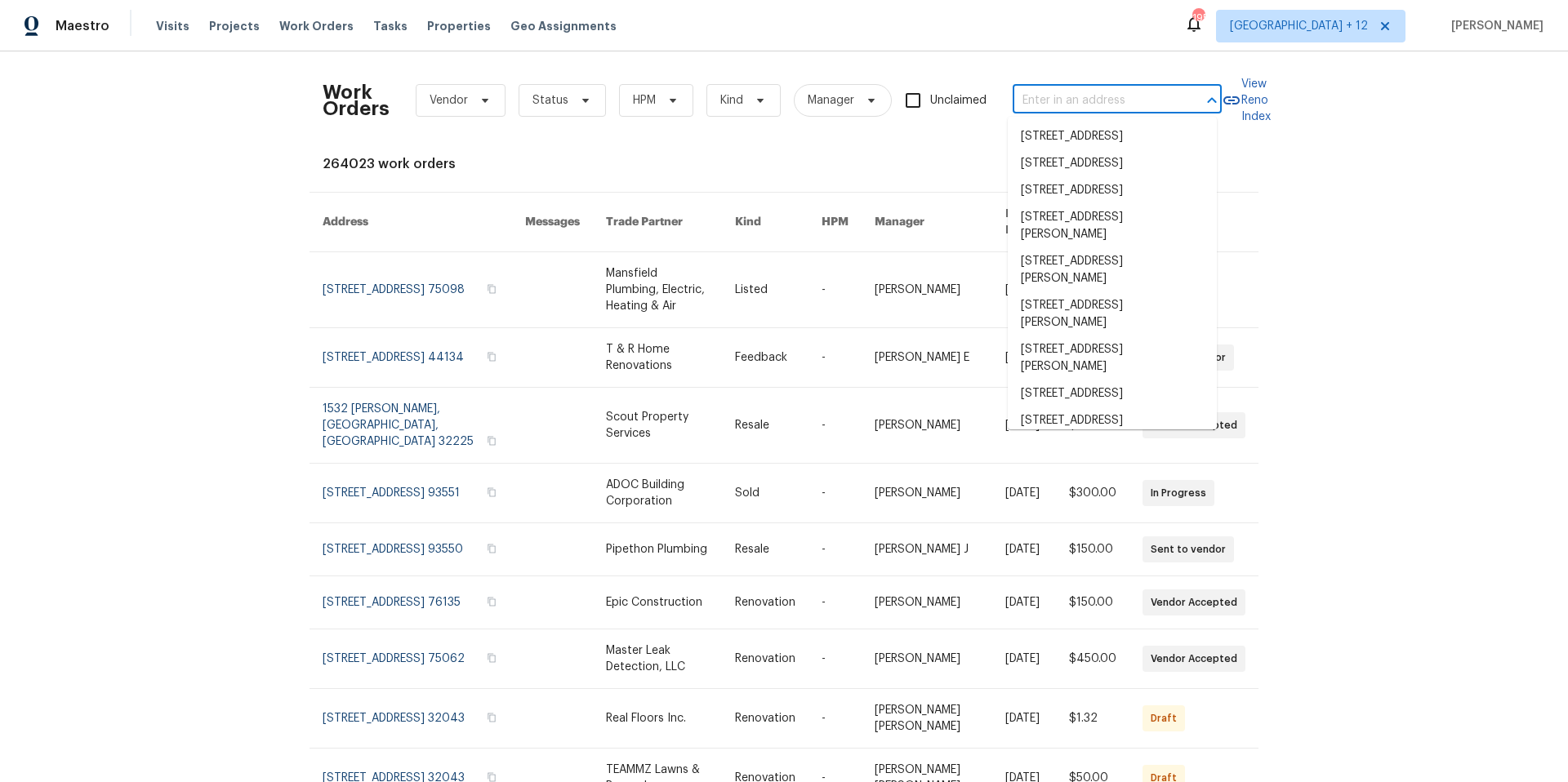
paste input "[STREET_ADDRESS][PERSON_NAME]"
type input "[STREET_ADDRESS][PERSON_NAME]"
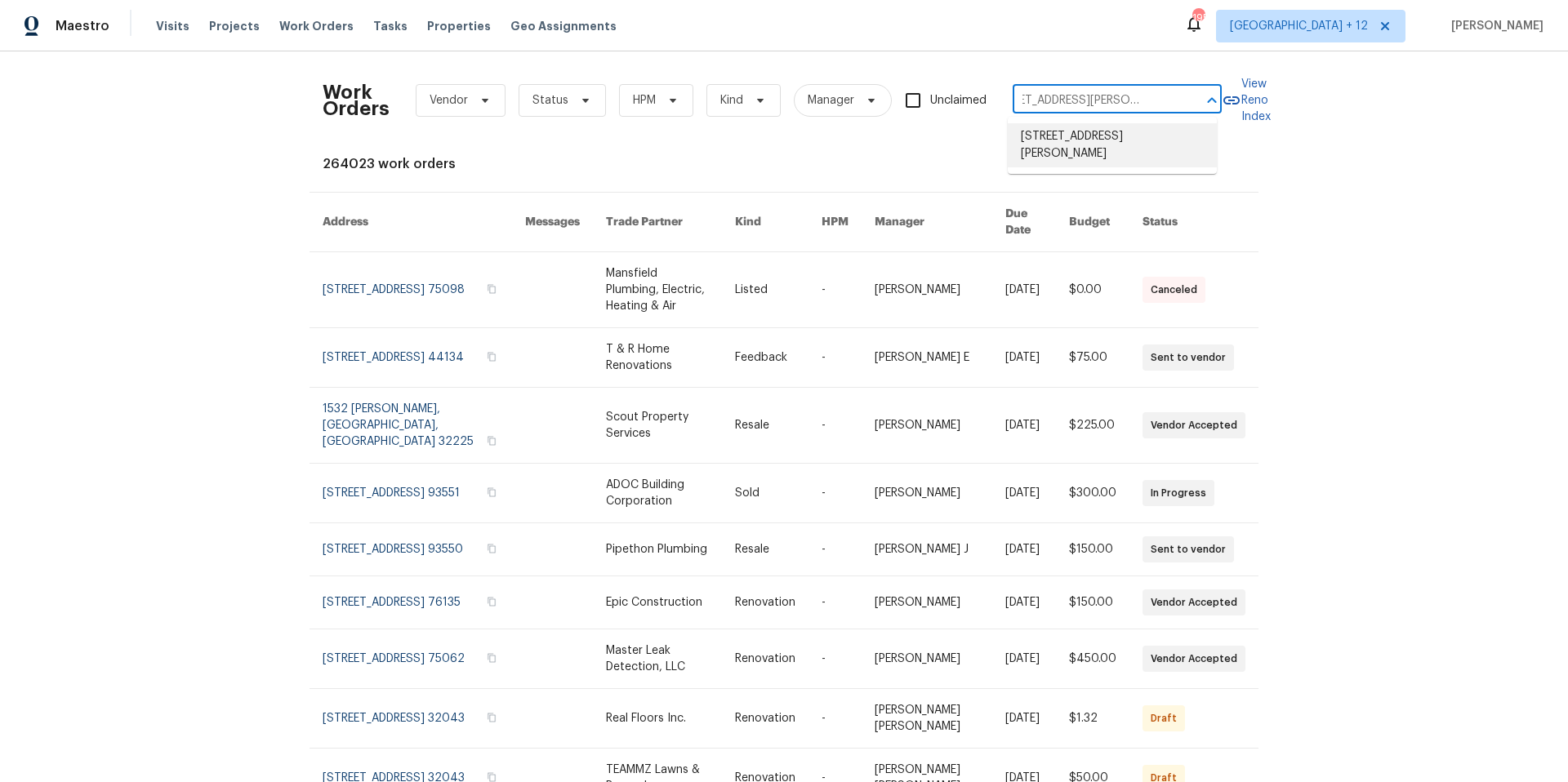
click at [1167, 135] on li "[STREET_ADDRESS][PERSON_NAME]" at bounding box center [1112, 145] width 209 height 44
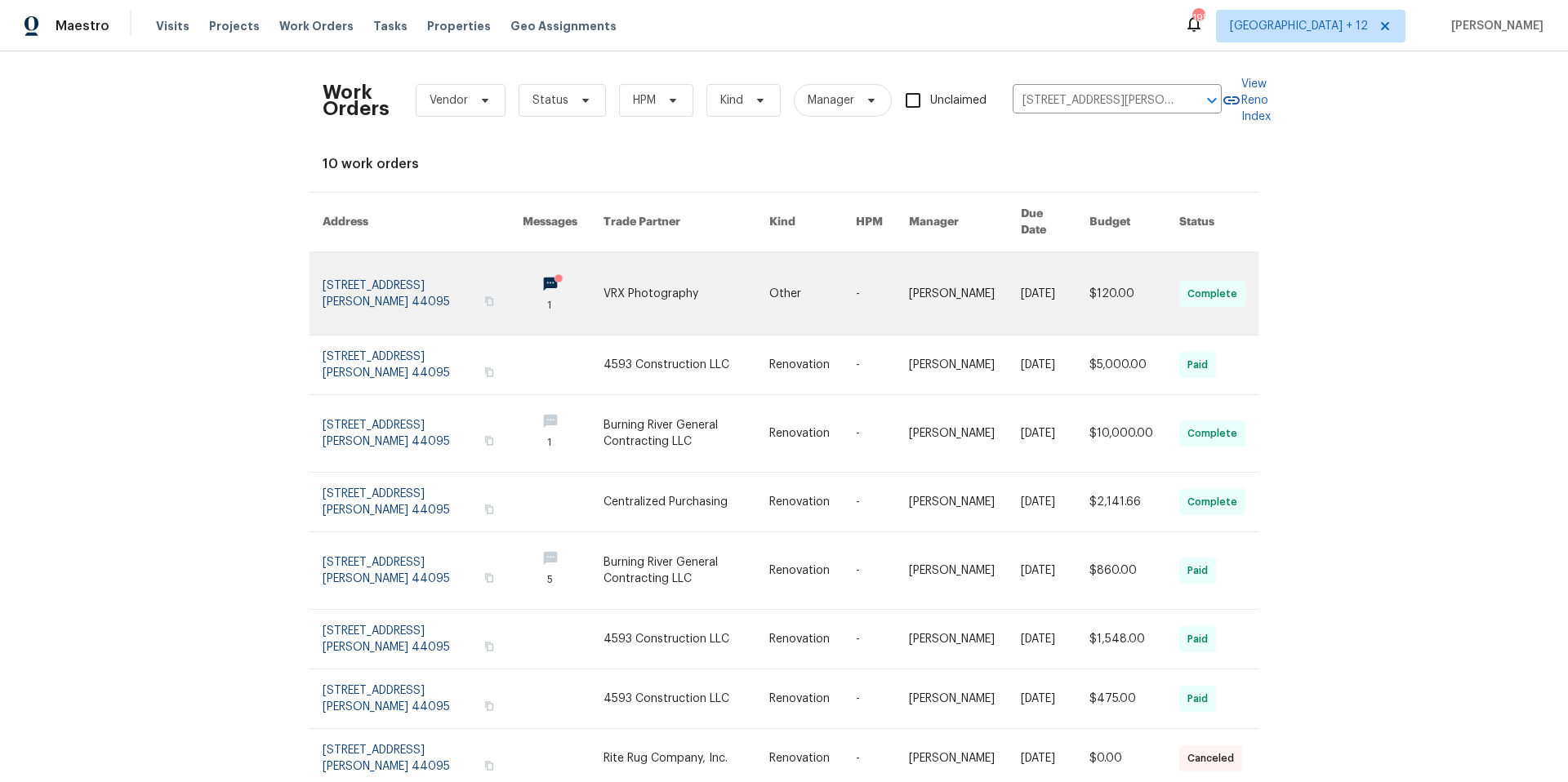
click at [407, 267] on link at bounding box center [423, 294] width 200 height 83
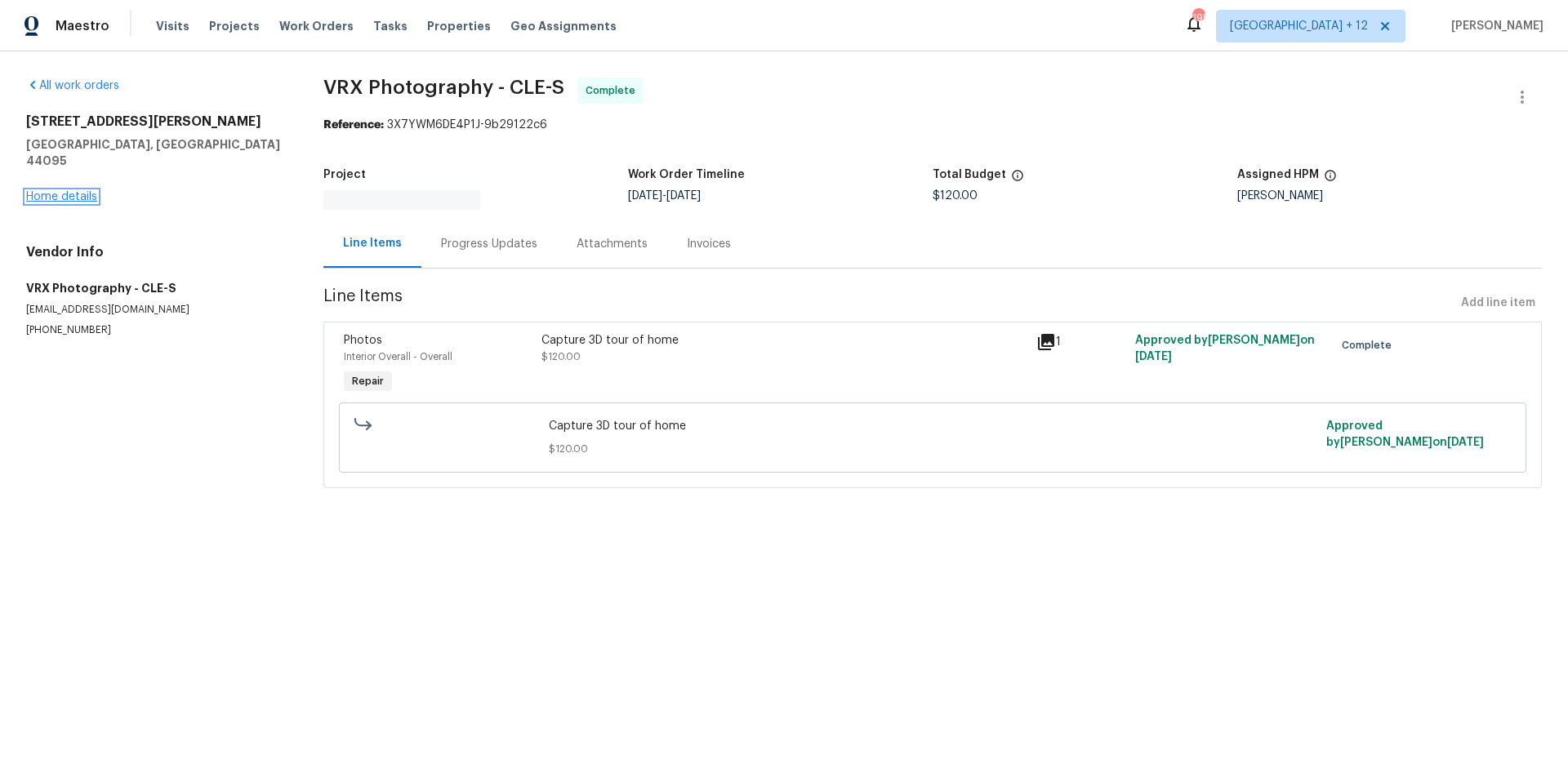
click at [93, 191] on link "Home details" at bounding box center [62, 197] width 71 height 12
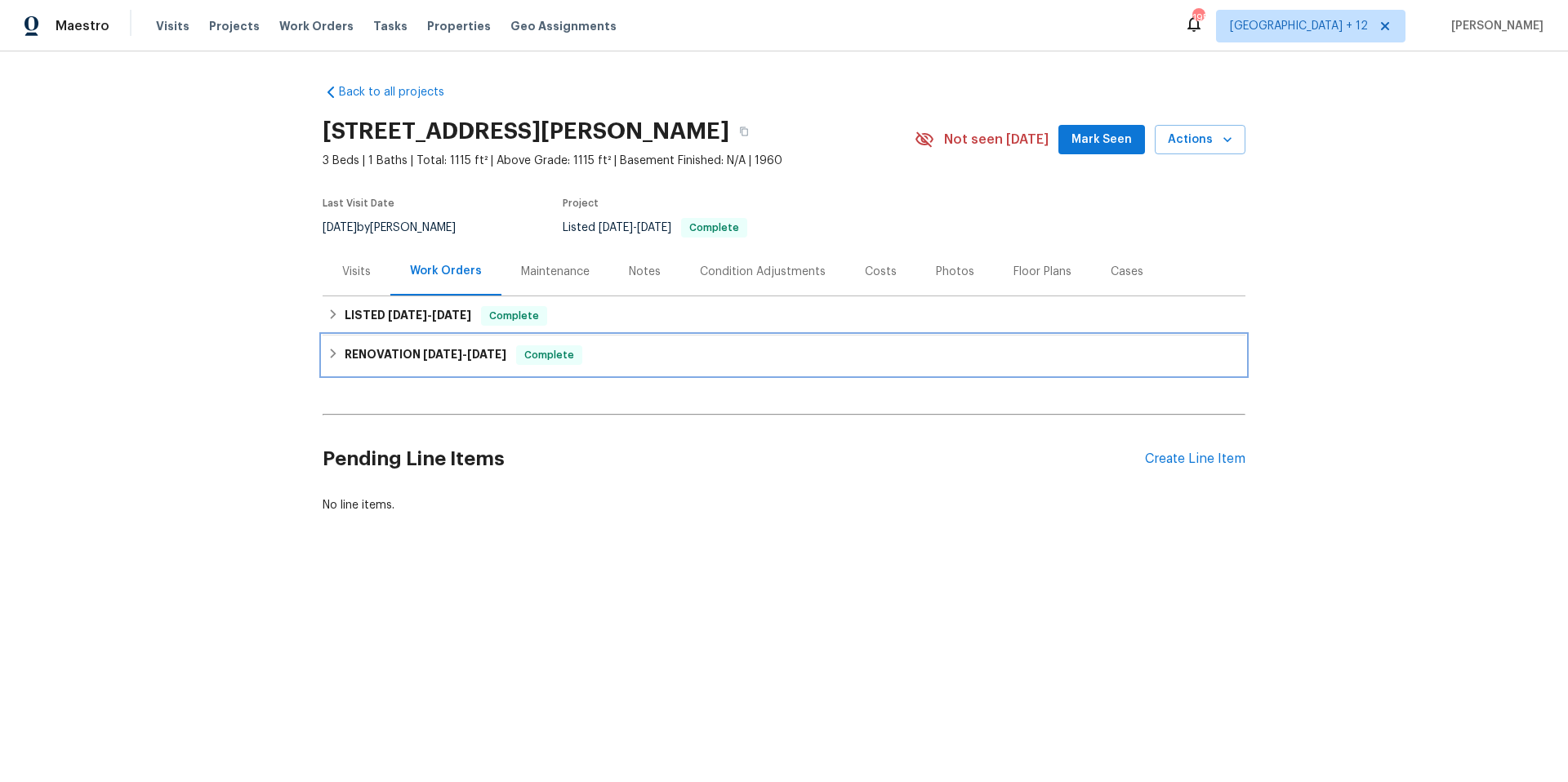
click at [331, 351] on icon at bounding box center [333, 353] width 6 height 10
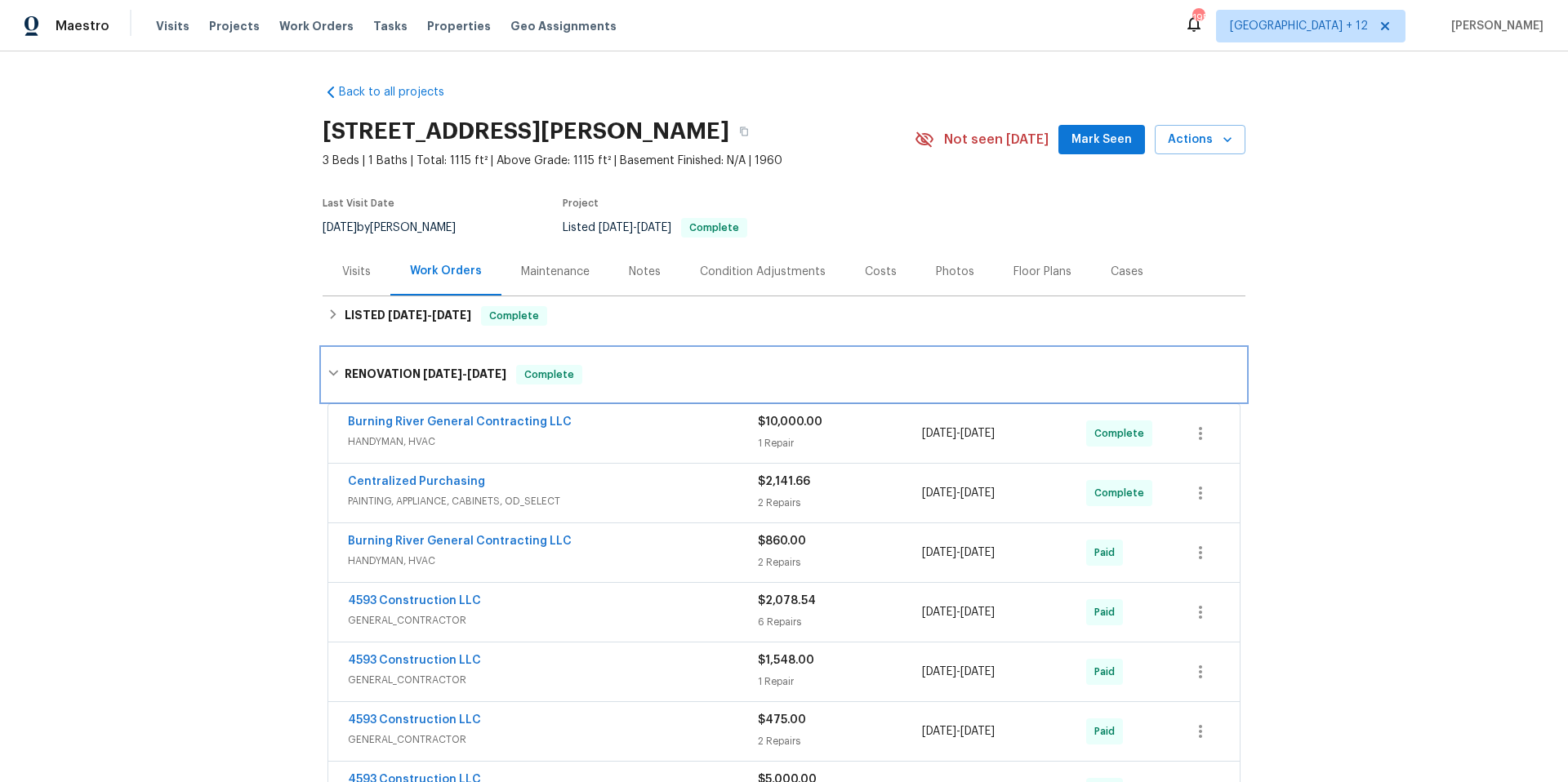
click at [328, 372] on icon at bounding box center [333, 373] width 10 height 6
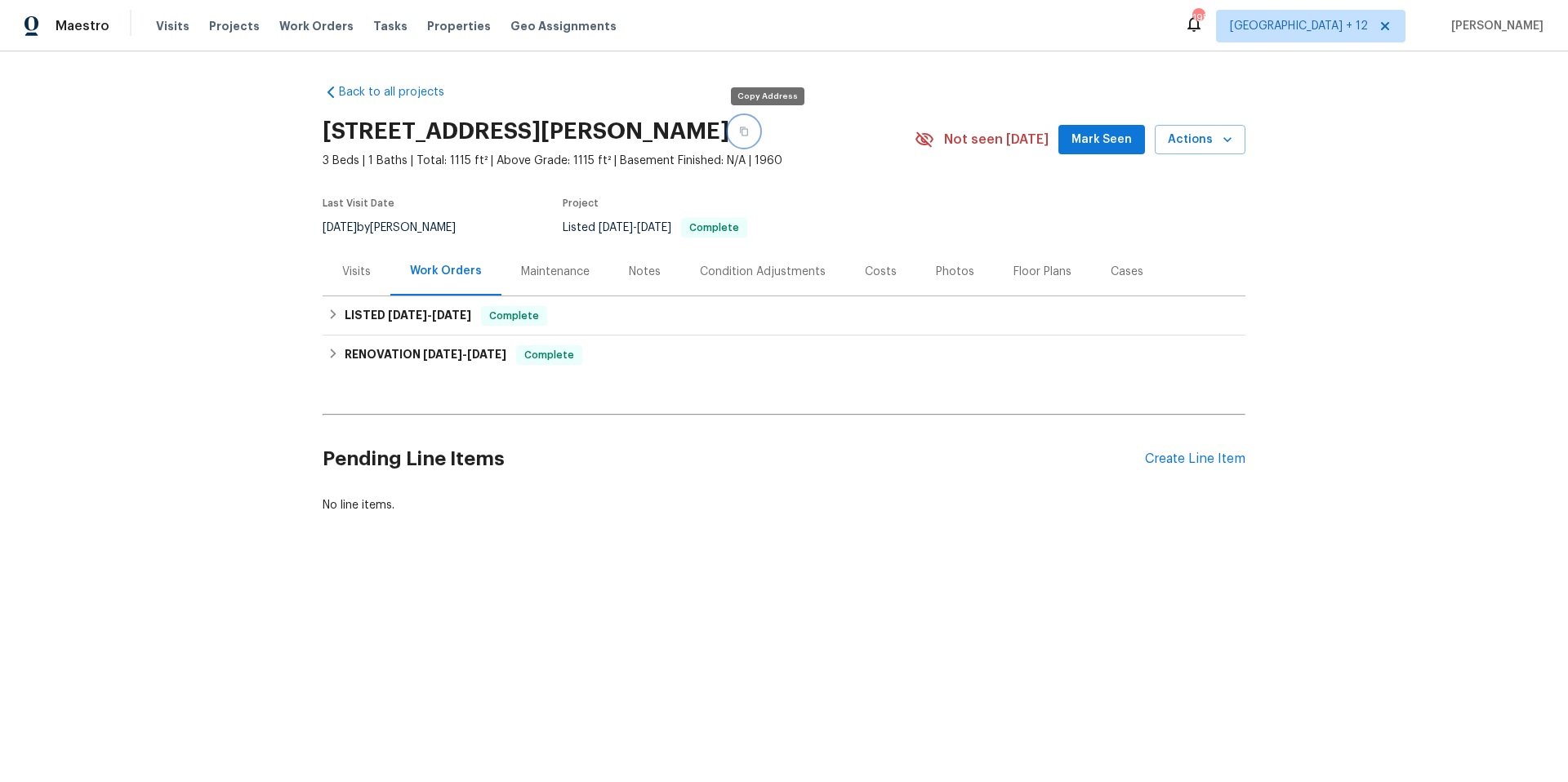
click at [759, 125] on button "button" at bounding box center [744, 132] width 30 height 30
click at [311, 28] on span "Work Orders" at bounding box center [317, 26] width 74 height 17
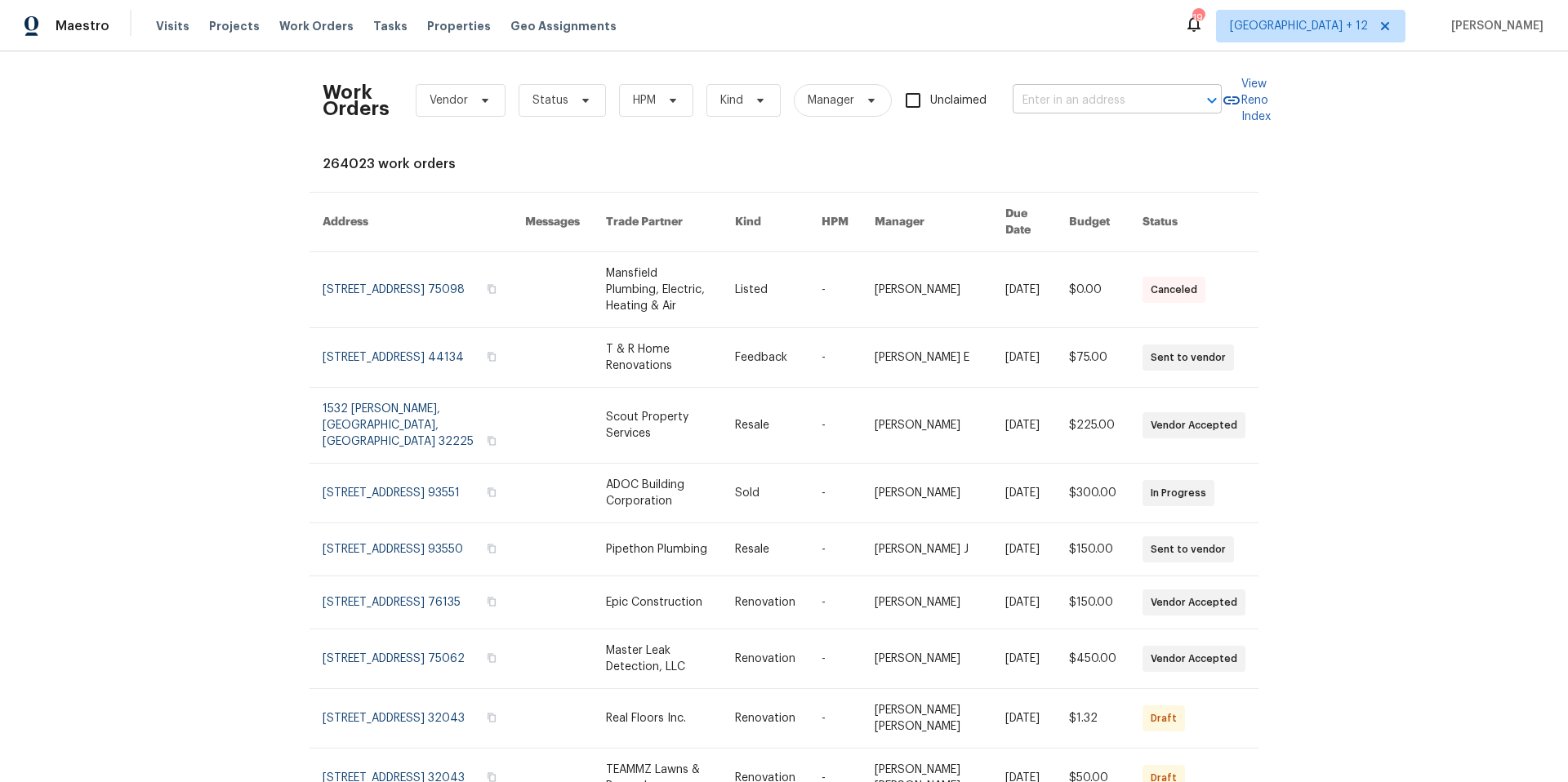
click at [1091, 103] on input "text" at bounding box center [1094, 101] width 163 height 26
type input "1521 [PERSON_NAME]"
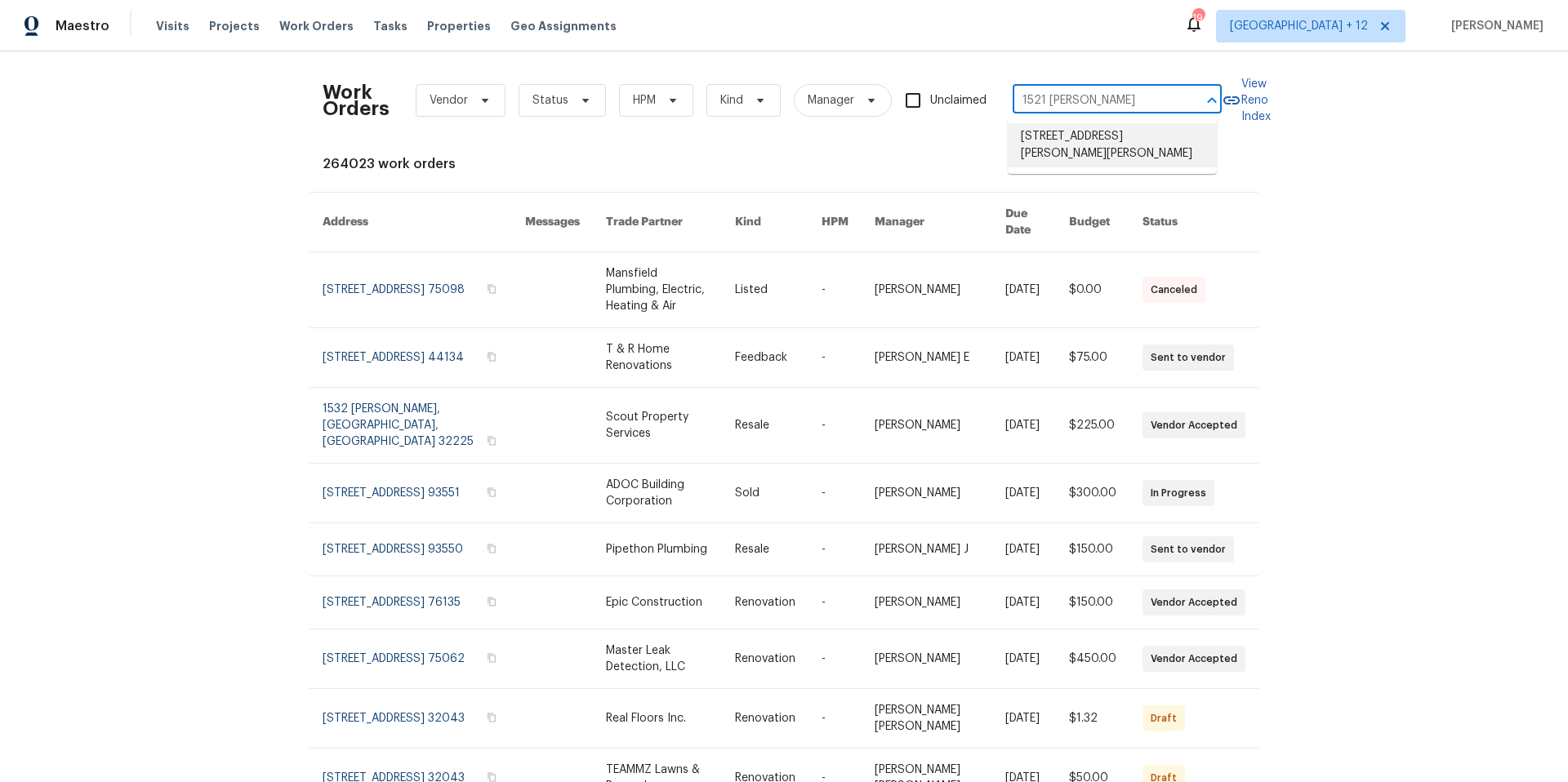
click at [1153, 142] on li "[STREET_ADDRESS][PERSON_NAME][PERSON_NAME]" at bounding box center [1112, 145] width 209 height 44
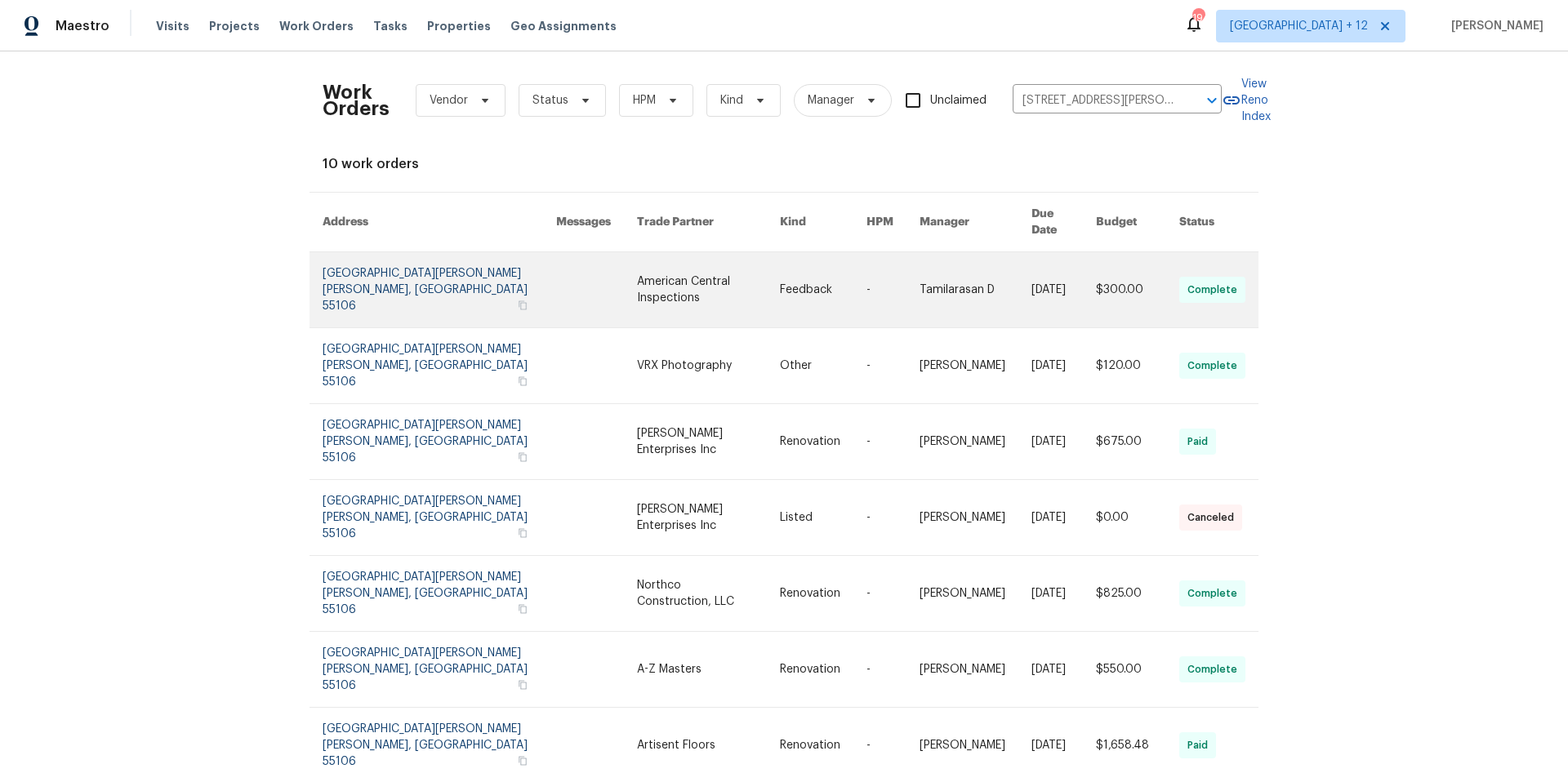
click at [332, 276] on link at bounding box center [439, 290] width 233 height 75
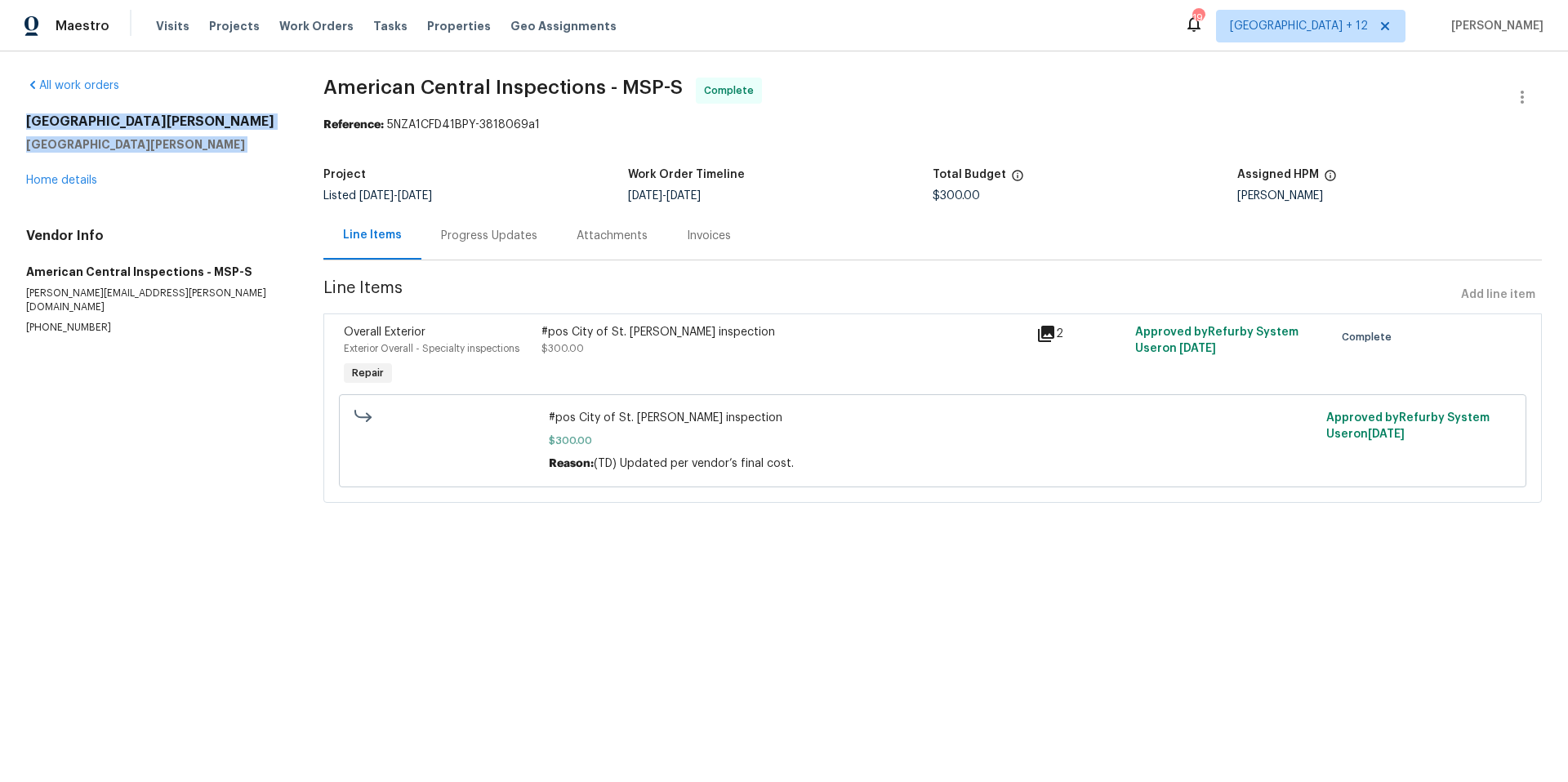
drag, startPoint x: 27, startPoint y: 117, endPoint x: 157, endPoint y: 159, distance: 136.6
click at [157, 159] on div "[STREET_ADDRESS][PERSON_NAME][PERSON_NAME] Home details" at bounding box center [156, 151] width 258 height 75
copy div "[GEOGRAPHIC_DATA][PERSON_NAME][PERSON_NAME]"
